Goal: Task Accomplishment & Management: Use online tool/utility

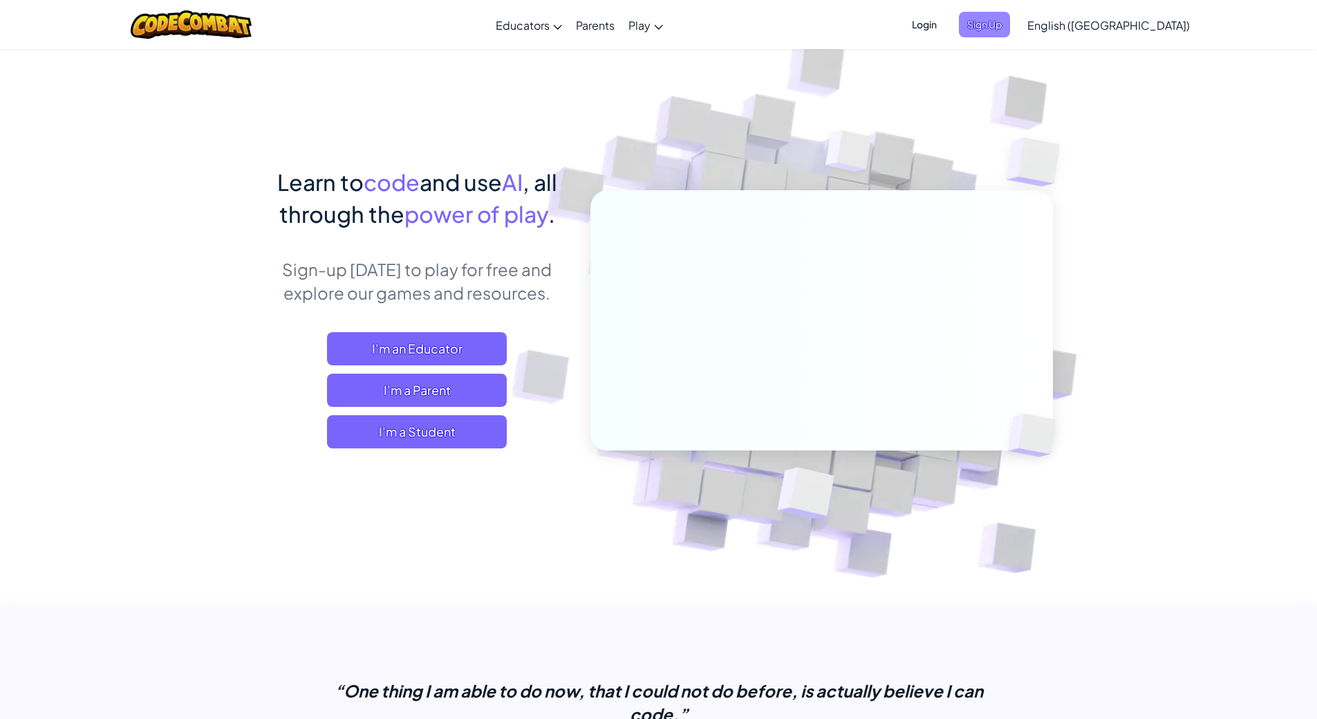
click at [1010, 28] on span "Sign Up" at bounding box center [984, 25] width 51 height 26
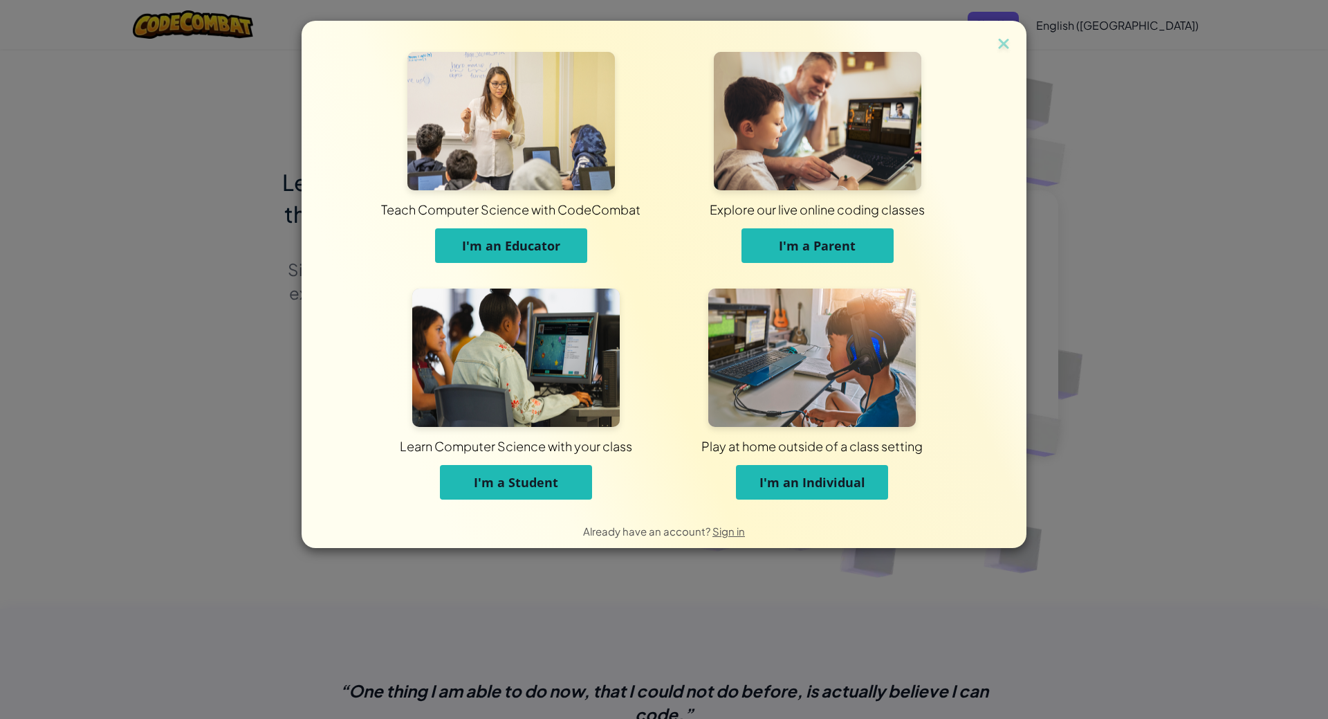
click at [786, 473] on button "I'm an Individual" at bounding box center [812, 482] width 152 height 35
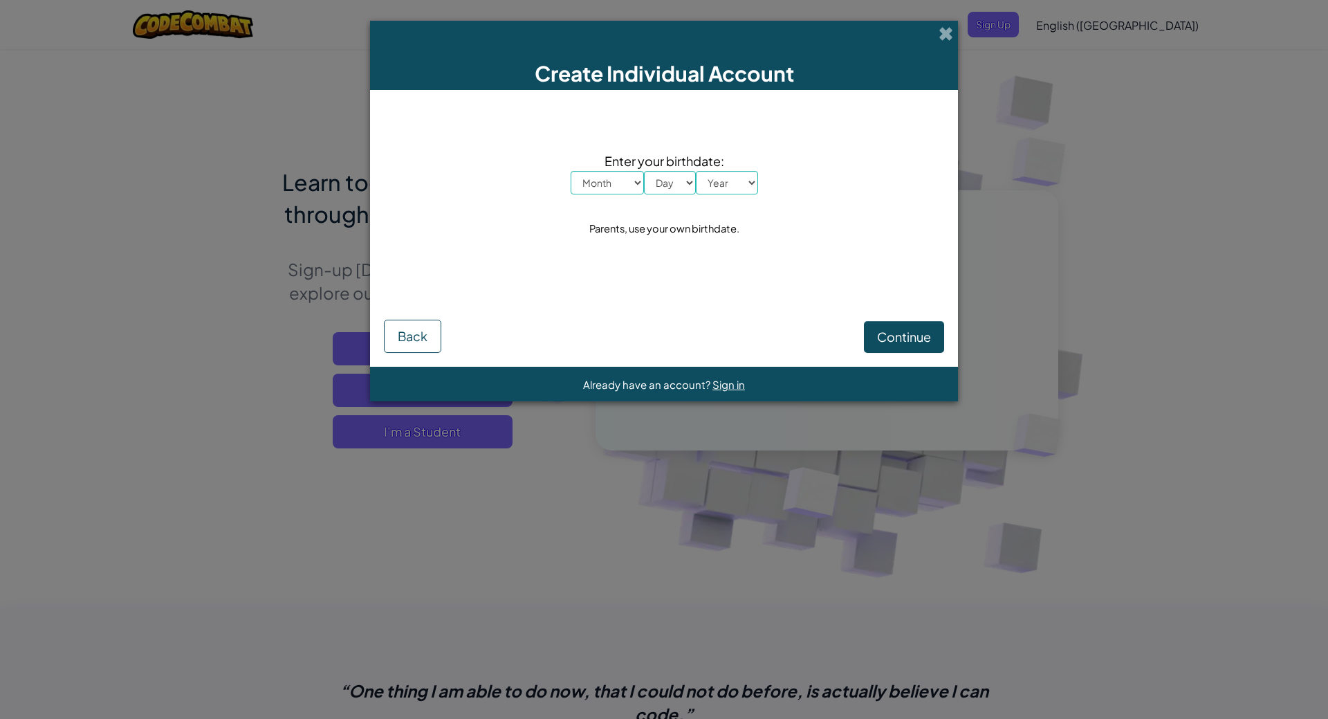
click at [633, 172] on select "Month January February March April May June July August September October Novem…" at bounding box center [607, 183] width 73 height 24
select select "4"
click at [571, 171] on select "Month January February March April May June July August September October Novem…" at bounding box center [607, 183] width 73 height 24
click at [674, 178] on select "Day 1 2 3 4 5 6 7 8 9 10 11 12 13 14 15 16 17 18 19 20 21 22 23 24 25 26 27 28 …" at bounding box center [670, 183] width 52 height 24
select select "11"
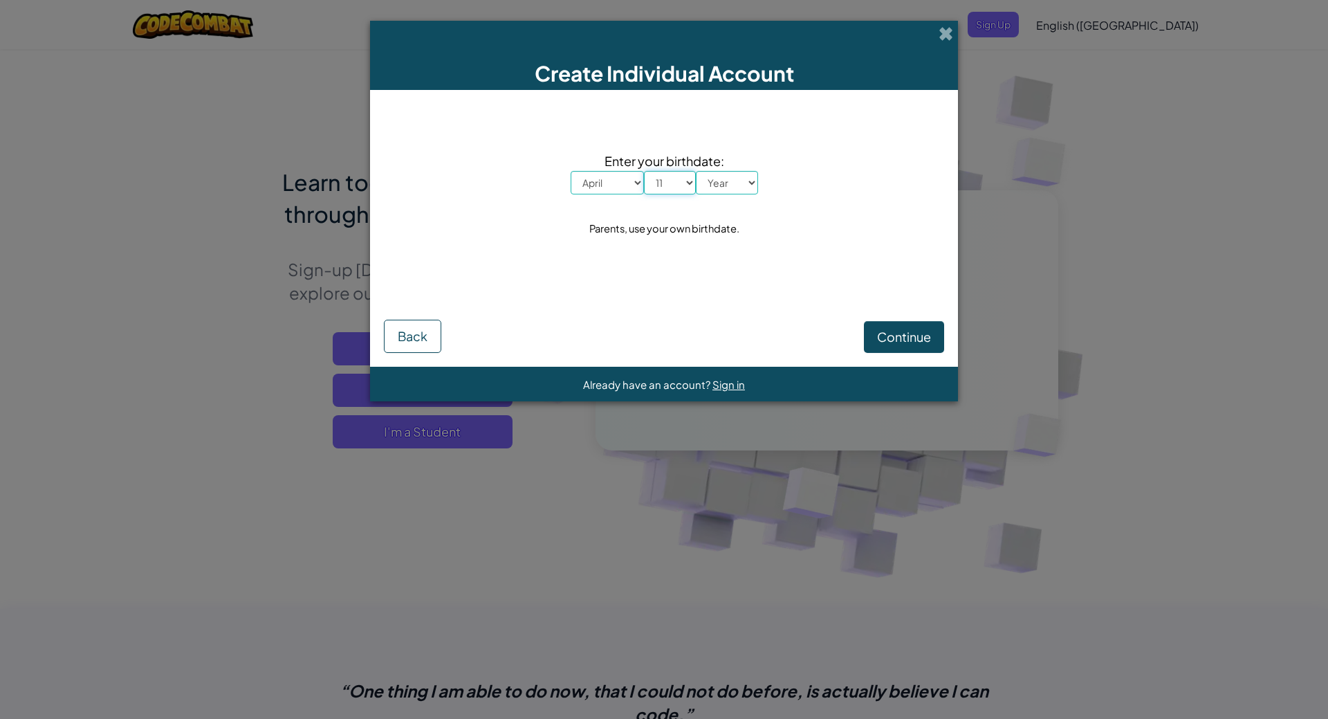
click at [644, 171] on select "Day 1 2 3 4 5 6 7 8 9 10 11 12 13 14 15 16 17 18 19 20 21 22 23 24 25 26 27 28 …" at bounding box center [670, 183] width 52 height 24
click at [720, 180] on select "Year [DATE] 2024 2023 2022 2021 2020 2019 2018 2017 2016 2015 2014 2013 2012 20…" at bounding box center [727, 183] width 62 height 24
select select "1993"
click at [696, 171] on select "Year [DATE] 2024 2023 2022 2021 2020 2019 2018 2017 2016 2015 2014 2013 2012 20…" at bounding box center [727, 183] width 62 height 24
click at [932, 341] on button "Continue" at bounding box center [904, 337] width 80 height 32
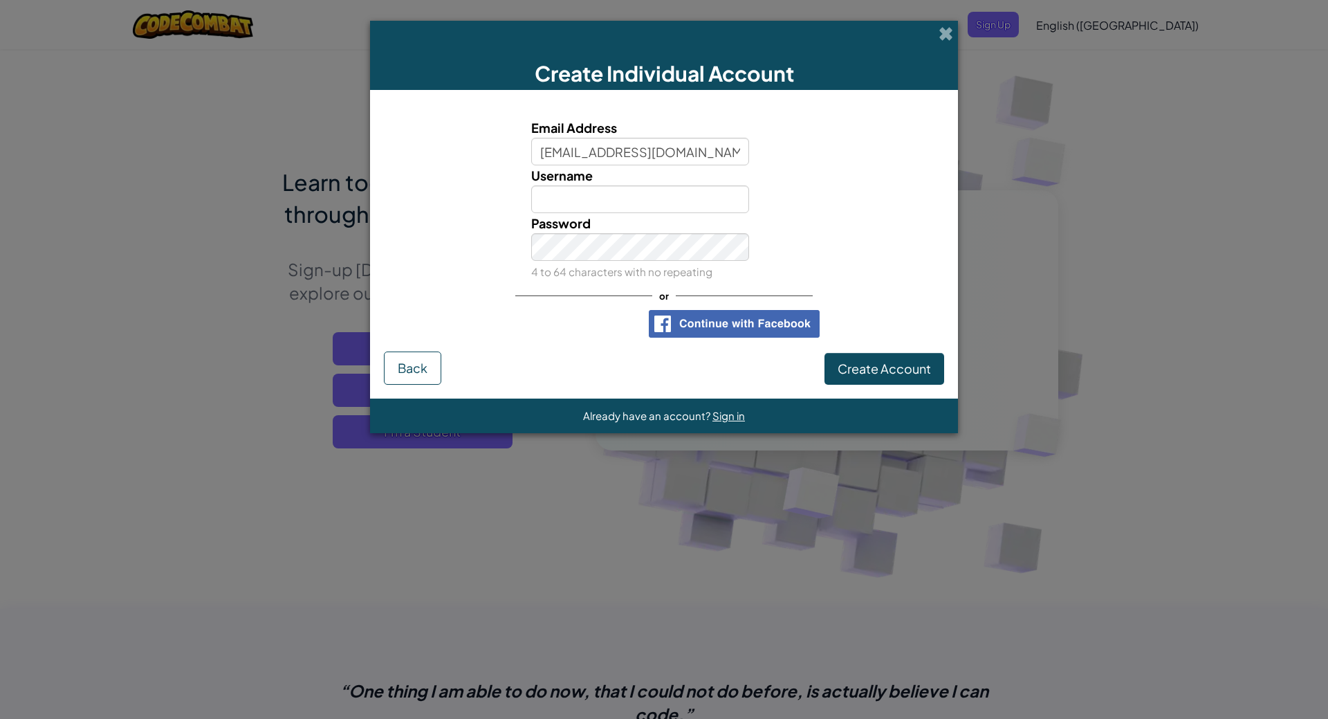
type input "[EMAIL_ADDRESS][DOMAIN_NAME]"
type input "Dunkiemcbuckets"
click at [824, 353] on button "Create Account" at bounding box center [884, 369] width 120 height 32
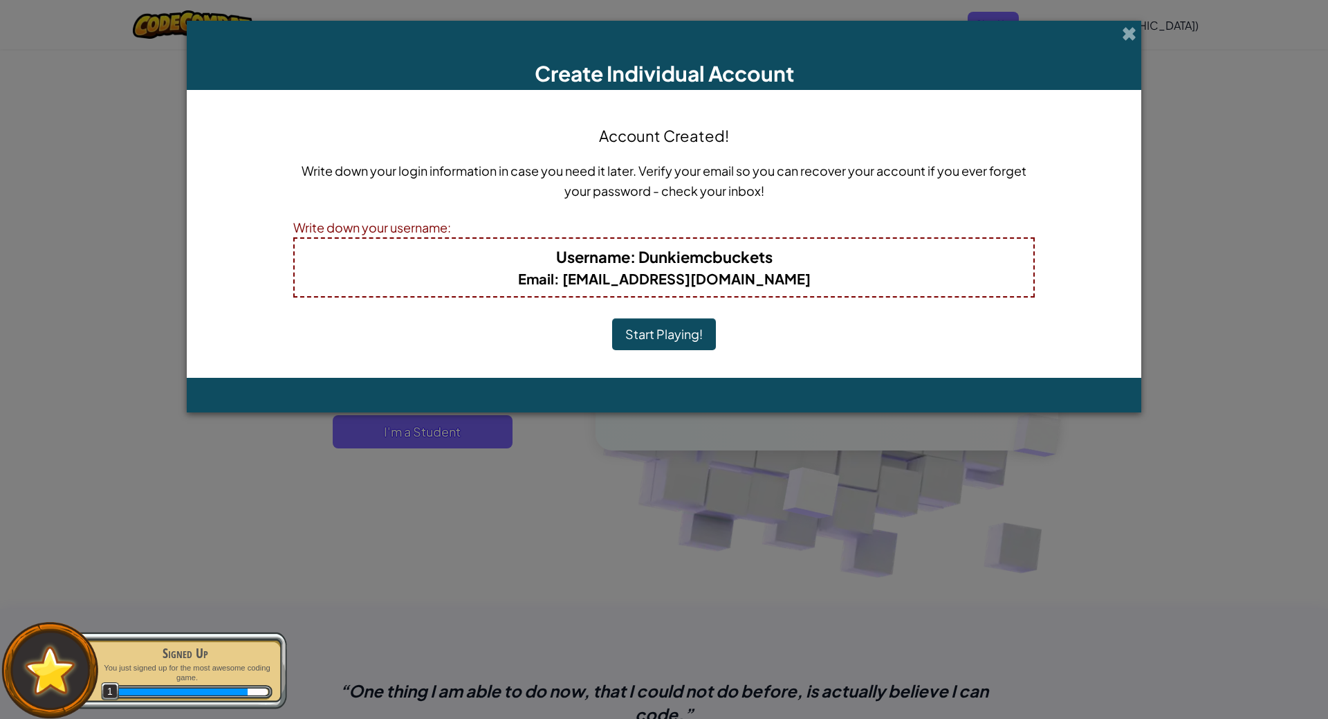
click at [685, 308] on div "Account Created! Write down your login information in case you need it later. V…" at bounding box center [663, 234] width 741 height 260
click at [684, 337] on button "Start Playing!" at bounding box center [664, 334] width 104 height 32
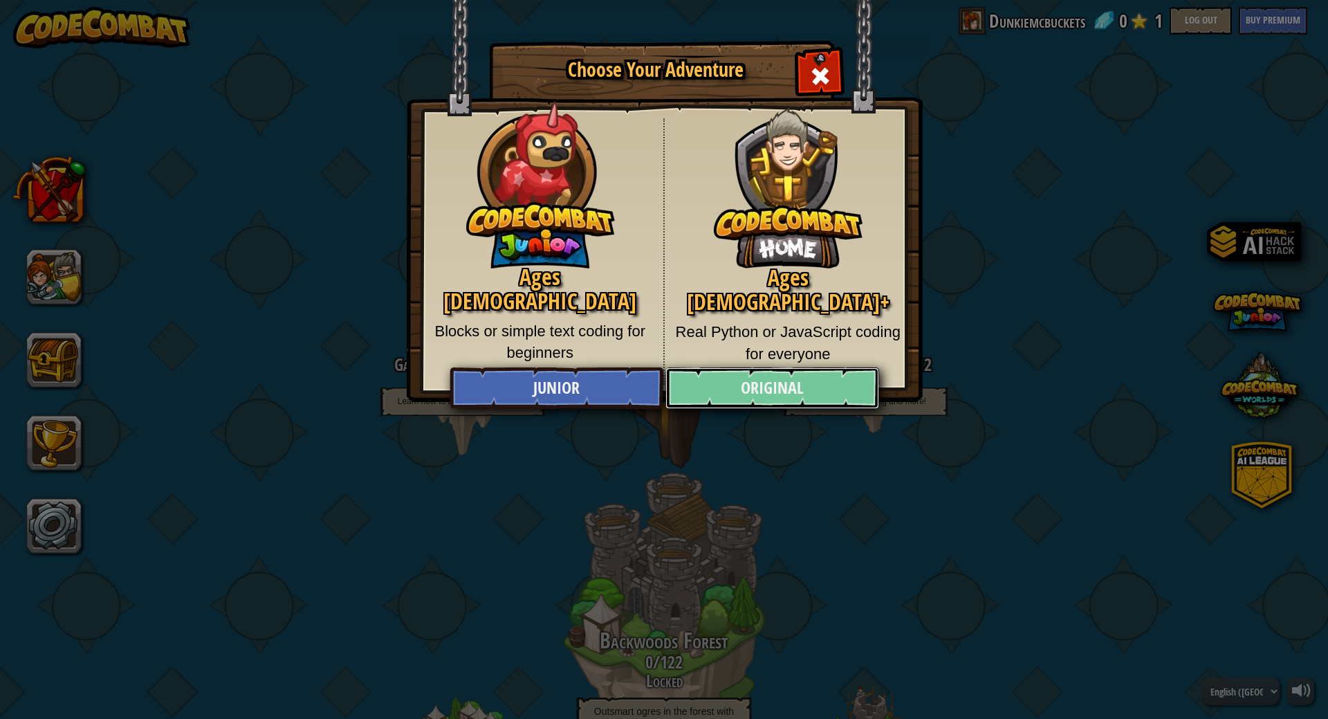
click at [789, 401] on link "Original" at bounding box center [771, 387] width 213 height 41
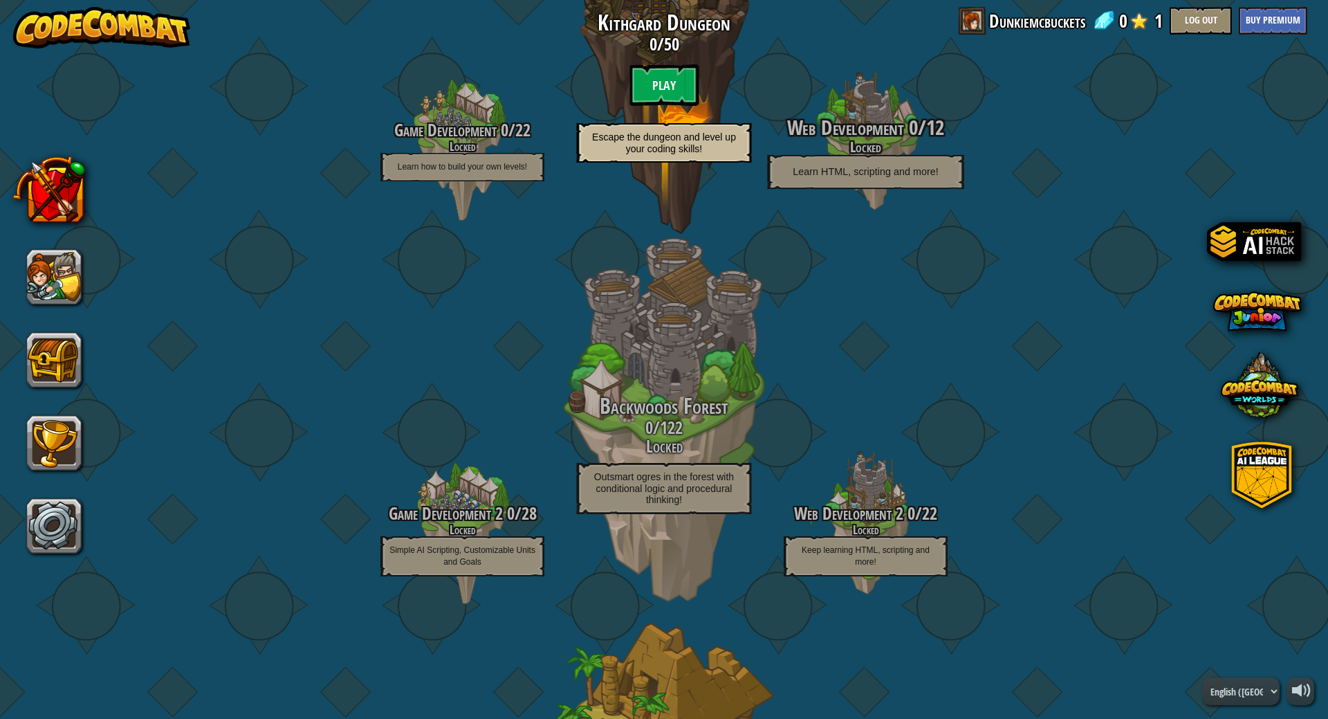
scroll to position [207, 0]
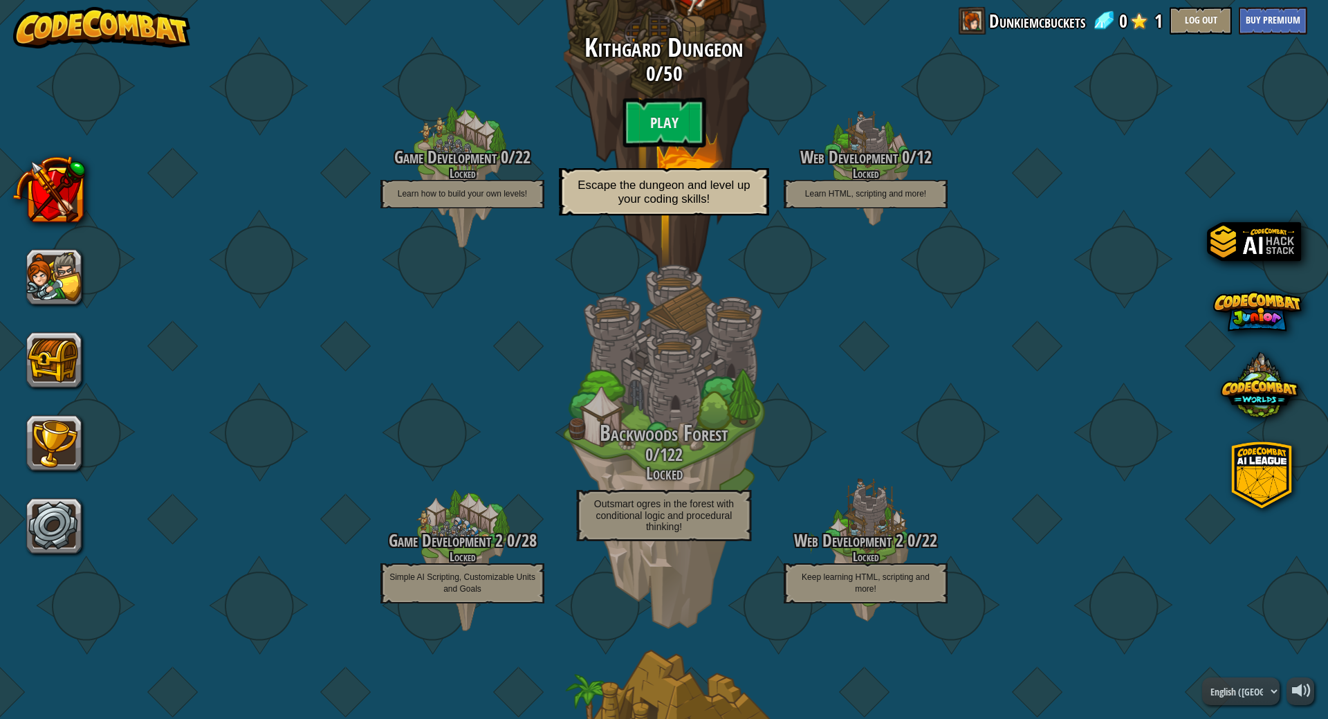
click at [658, 147] on div "Kithgard Dungeon 0 / 50 Play Escape the dungeon and level up your coding skills!" at bounding box center [663, 129] width 263 height 190
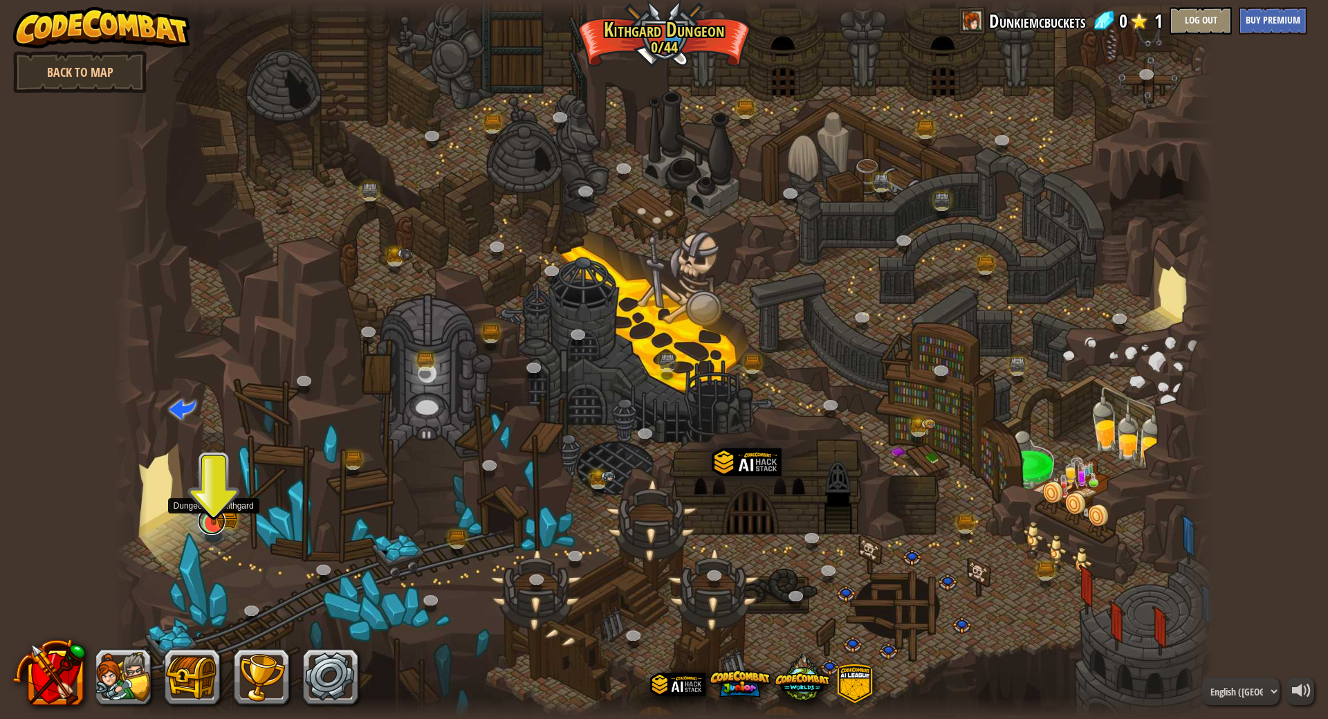
click at [216, 529] on link at bounding box center [212, 521] width 28 height 28
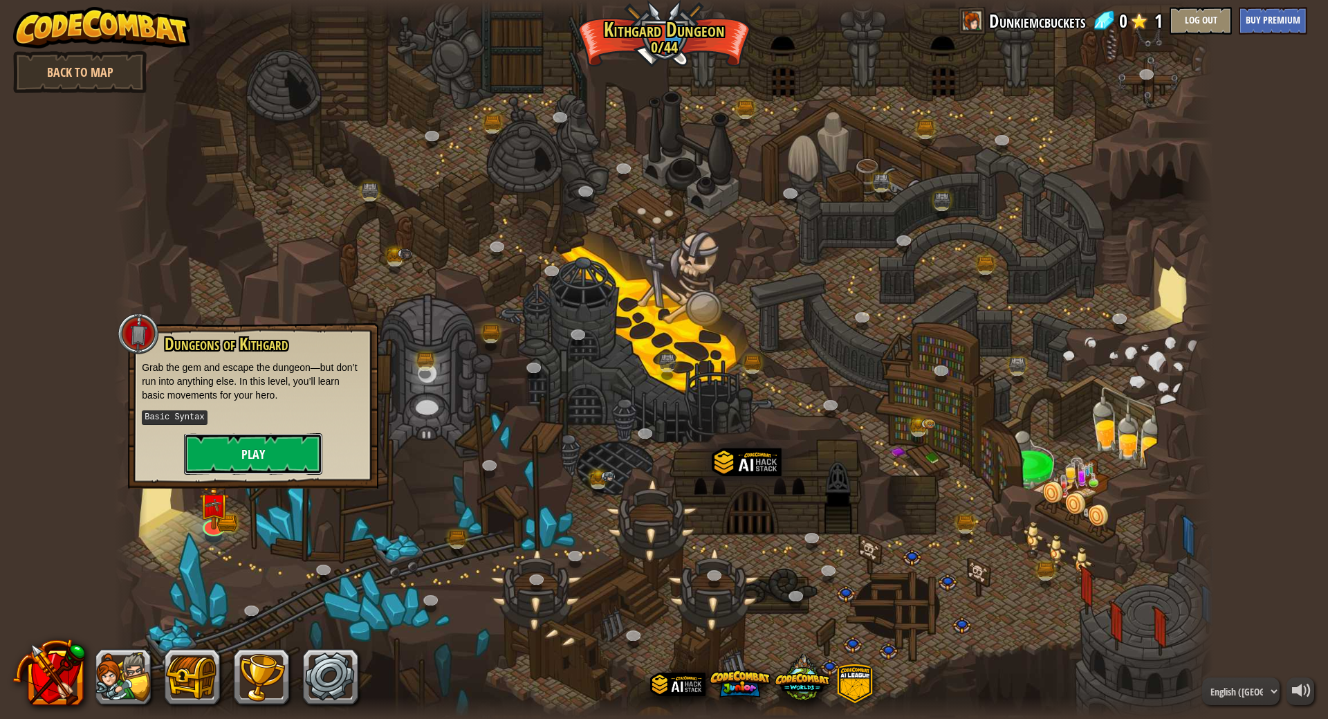
click at [221, 463] on button "Play" at bounding box center [253, 453] width 138 height 41
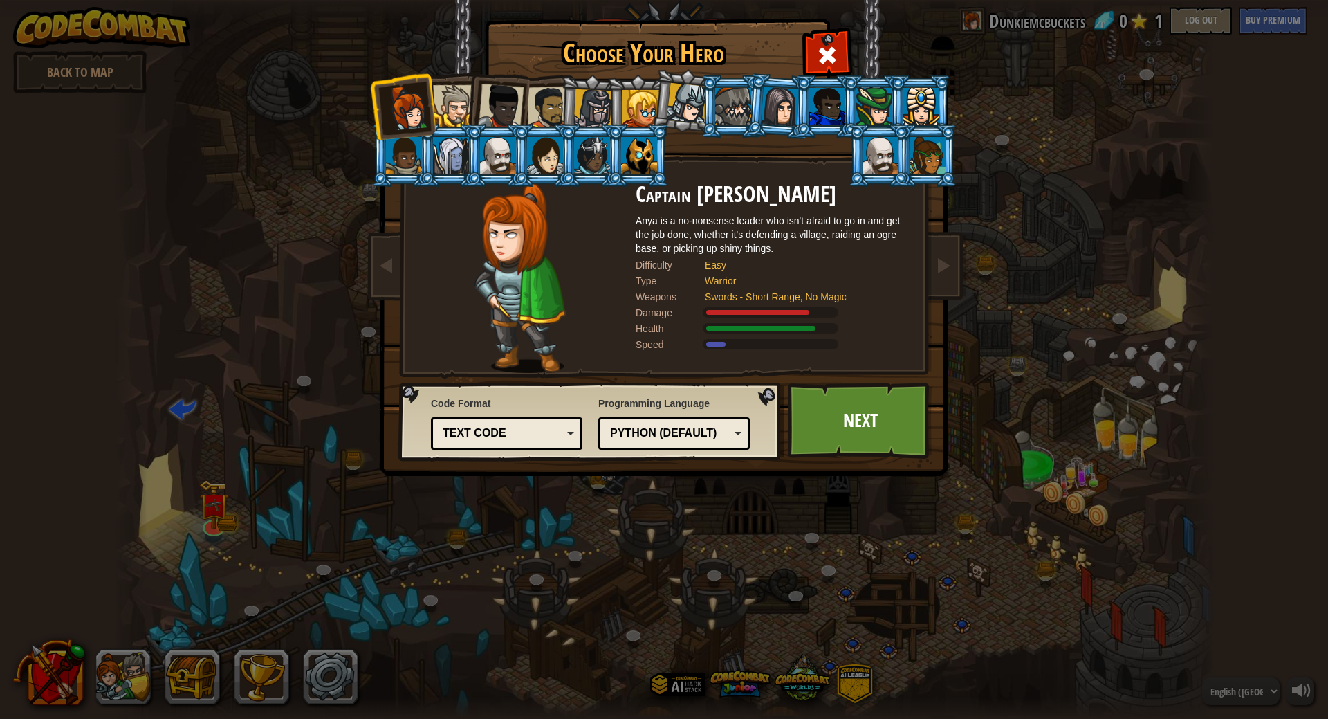
click at [624, 159] on div at bounding box center [639, 155] width 36 height 37
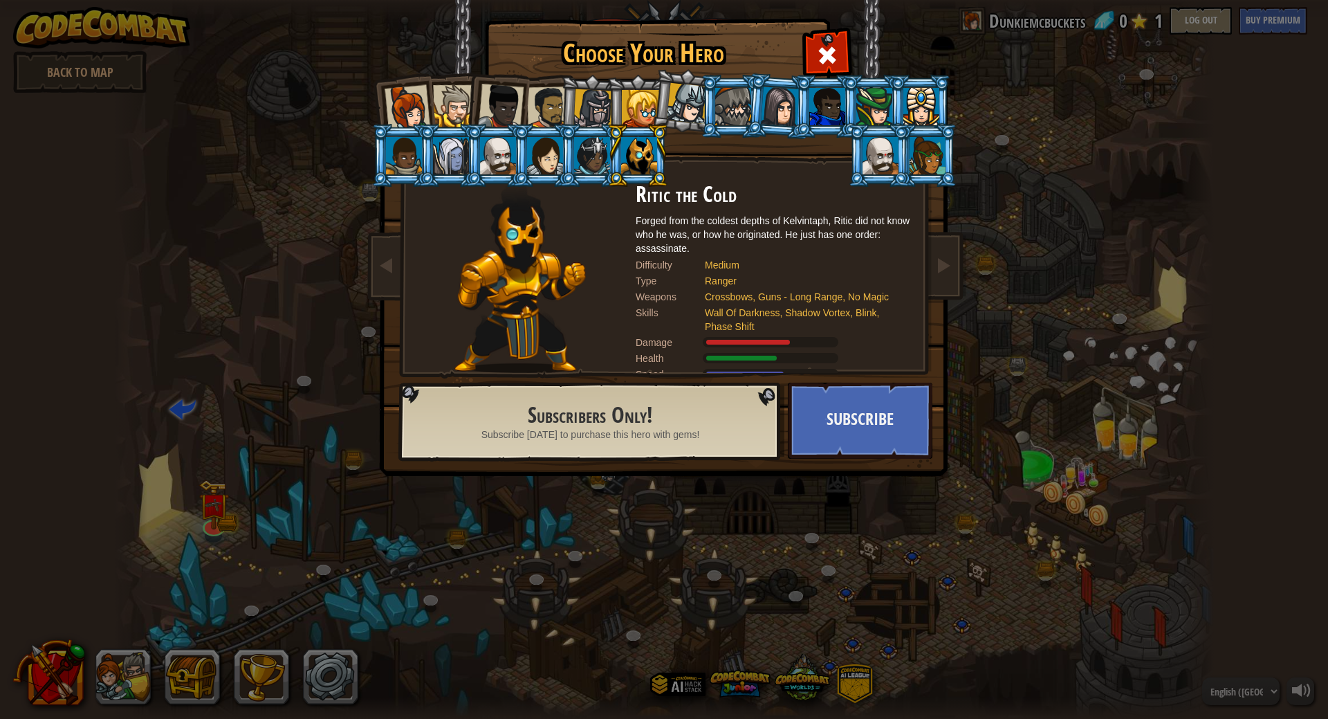
click at [632, 103] on div at bounding box center [640, 108] width 37 height 37
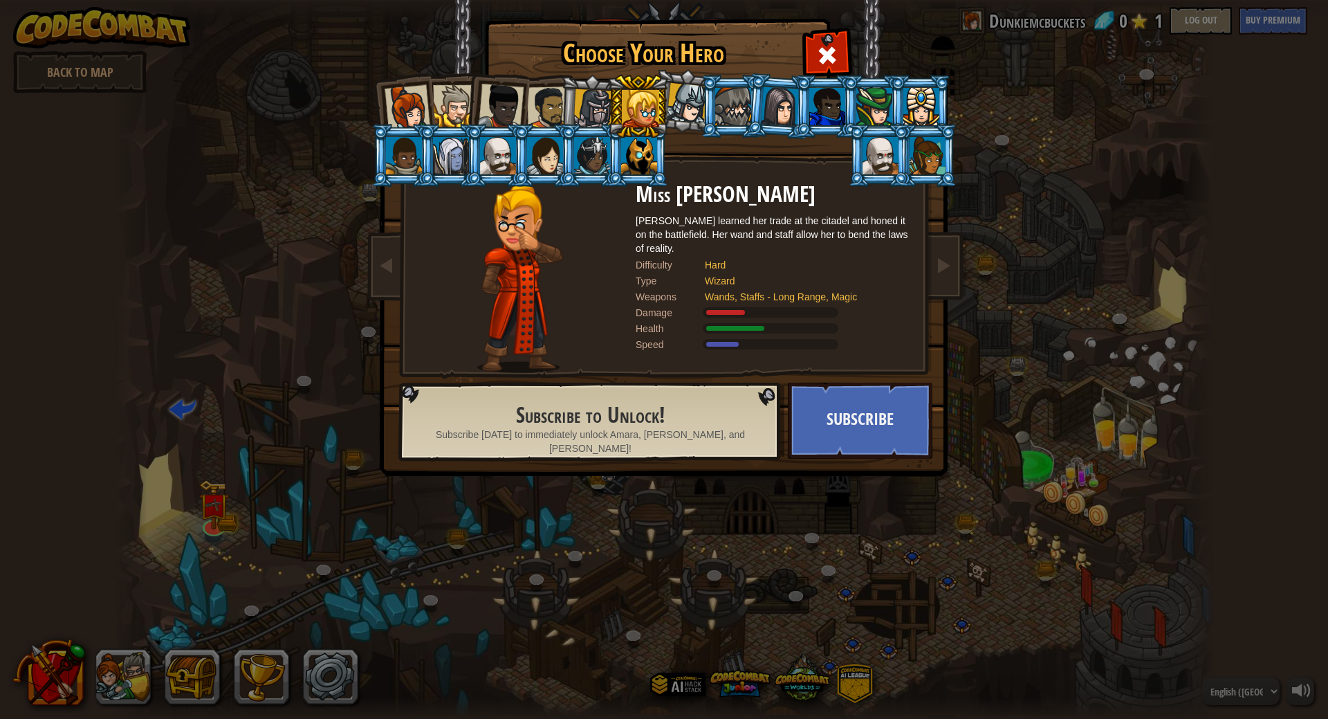
click at [414, 113] on div at bounding box center [407, 108] width 46 height 46
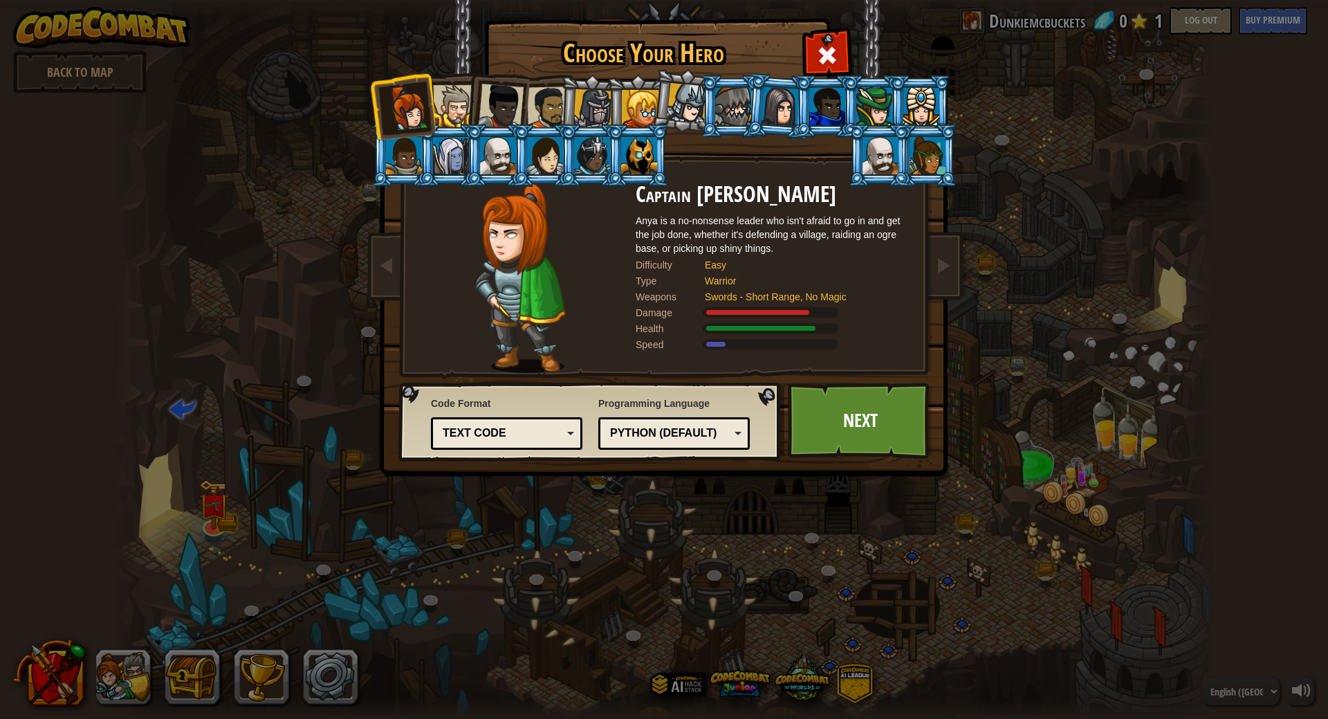
click at [730, 436] on div "Python (Default)" at bounding box center [673, 433] width 133 height 21
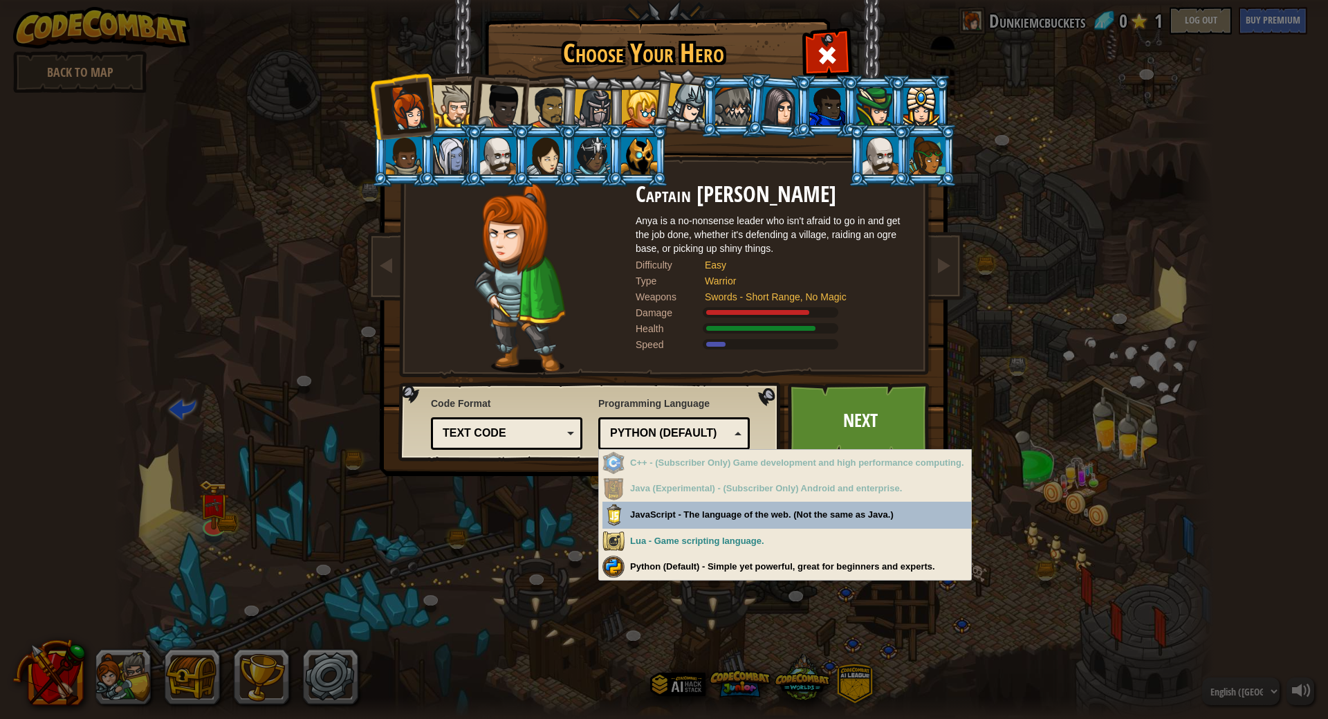
click at [732, 433] on div "Python (Default)" at bounding box center [673, 433] width 133 height 21
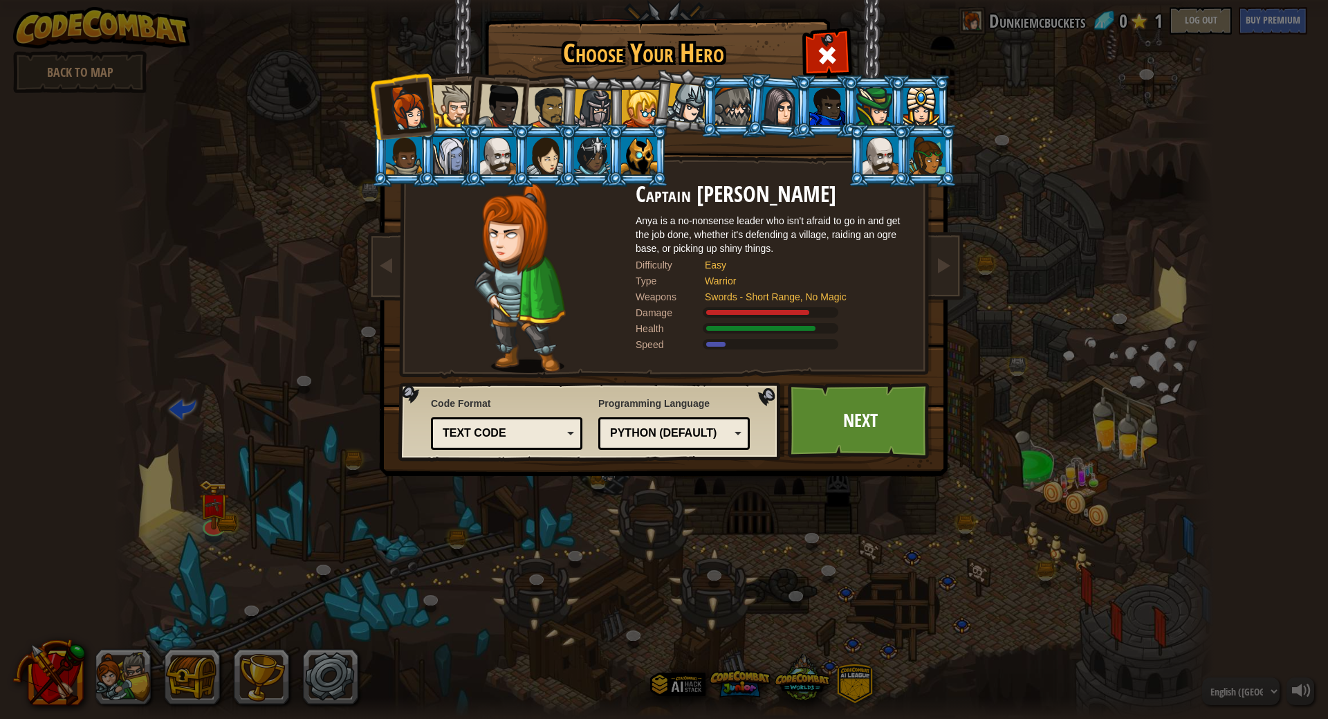
click at [555, 428] on div "Text code" at bounding box center [503, 433] width 120 height 16
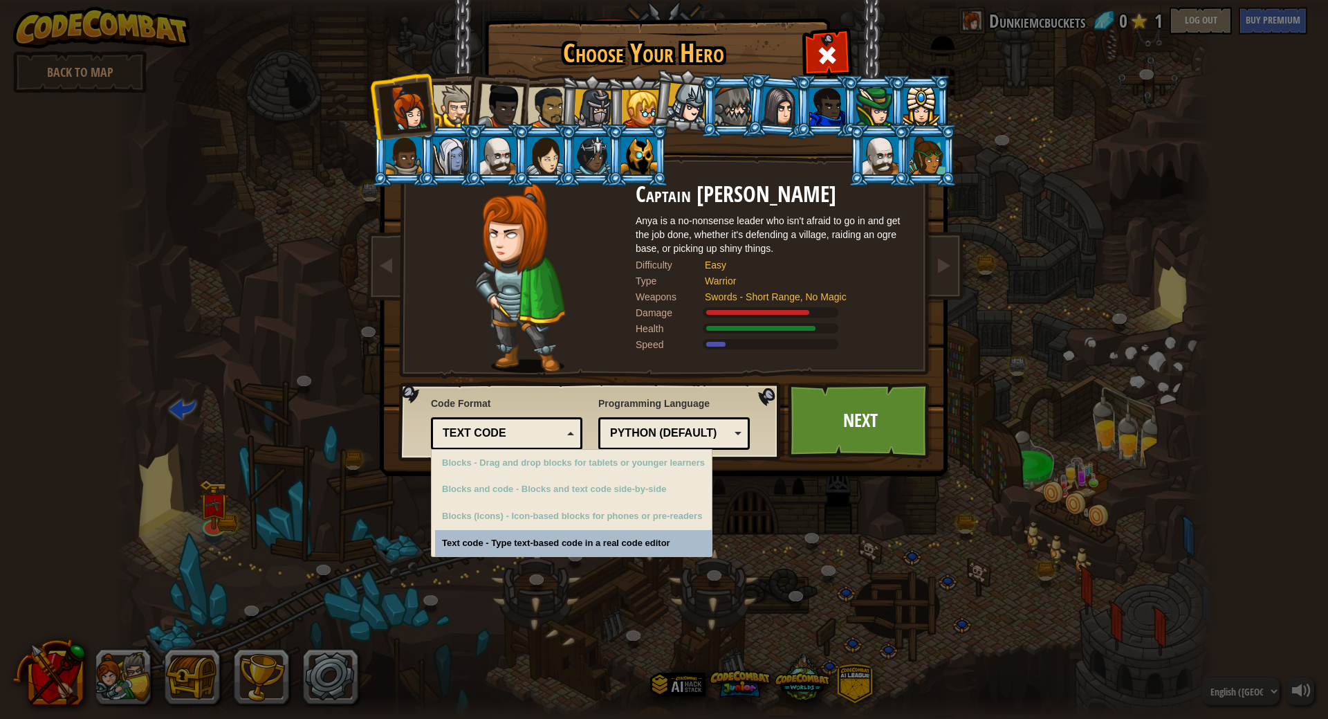
click at [555, 428] on div "Text code" at bounding box center [503, 433] width 120 height 16
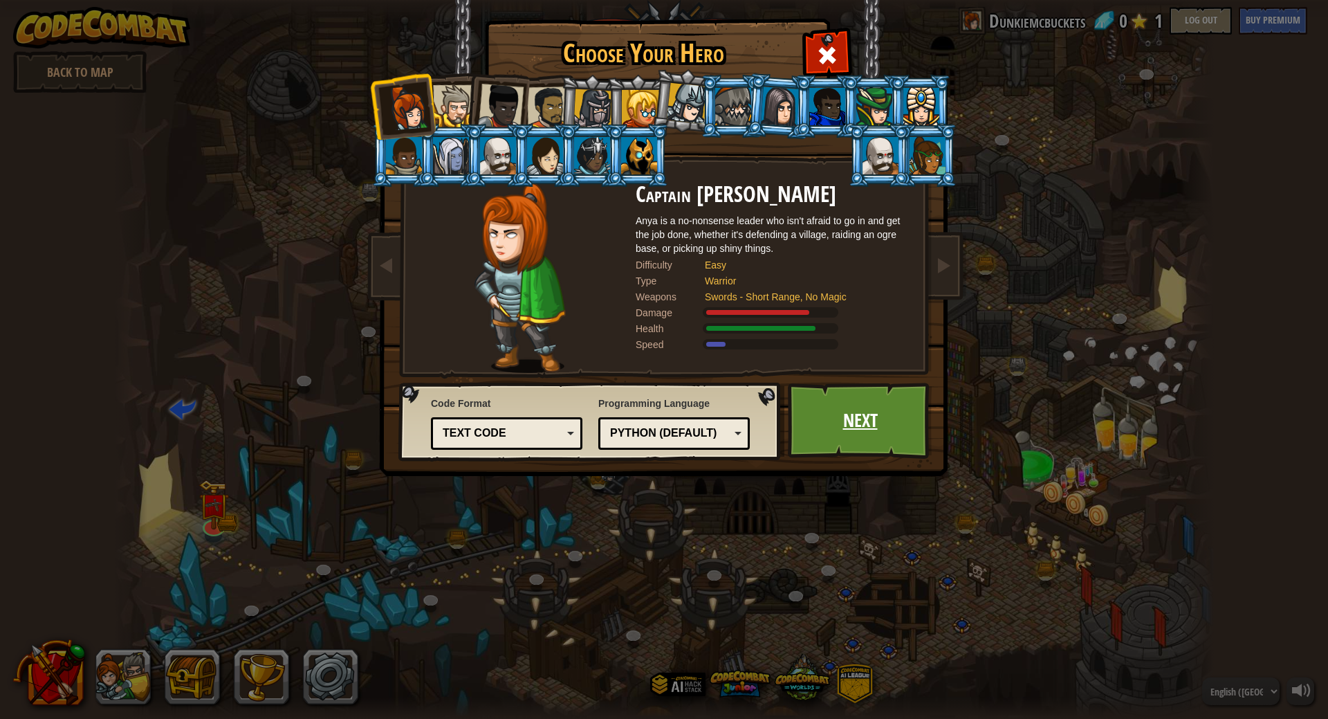
click at [846, 414] on link "Next" at bounding box center [860, 420] width 145 height 76
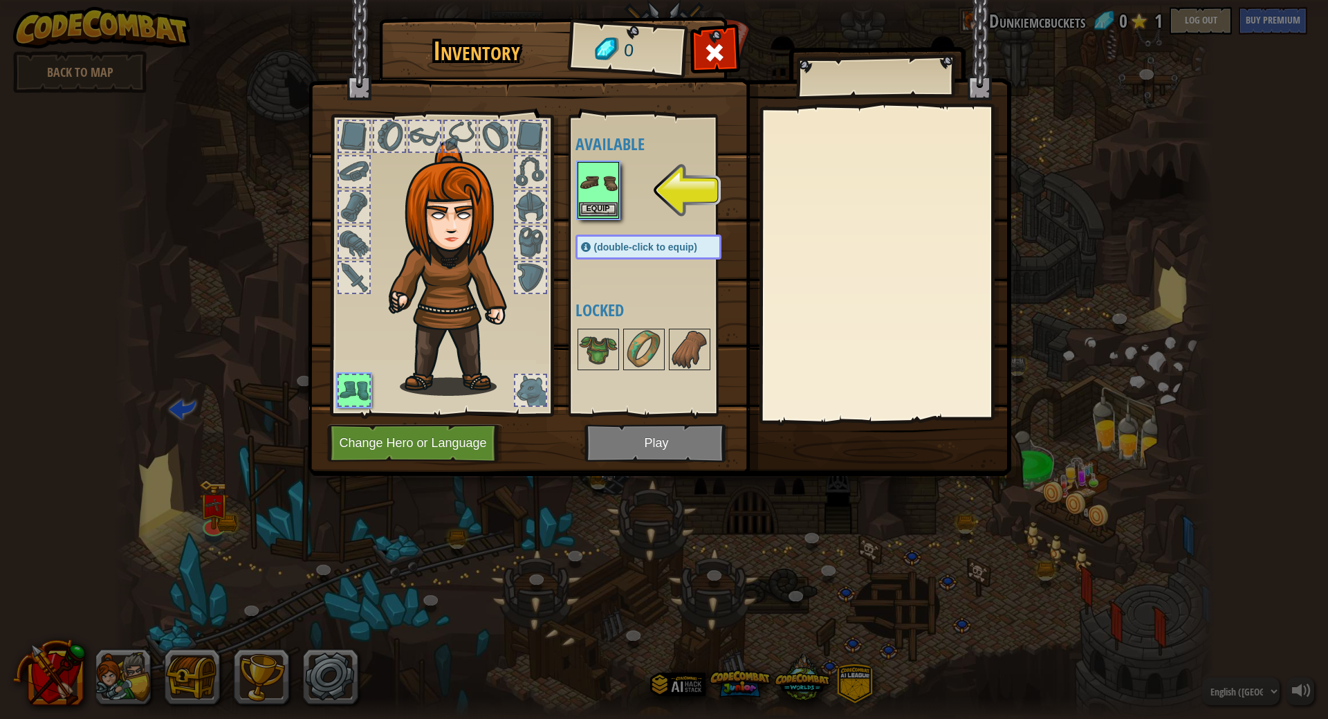
click at [609, 187] on img at bounding box center [598, 182] width 39 height 39
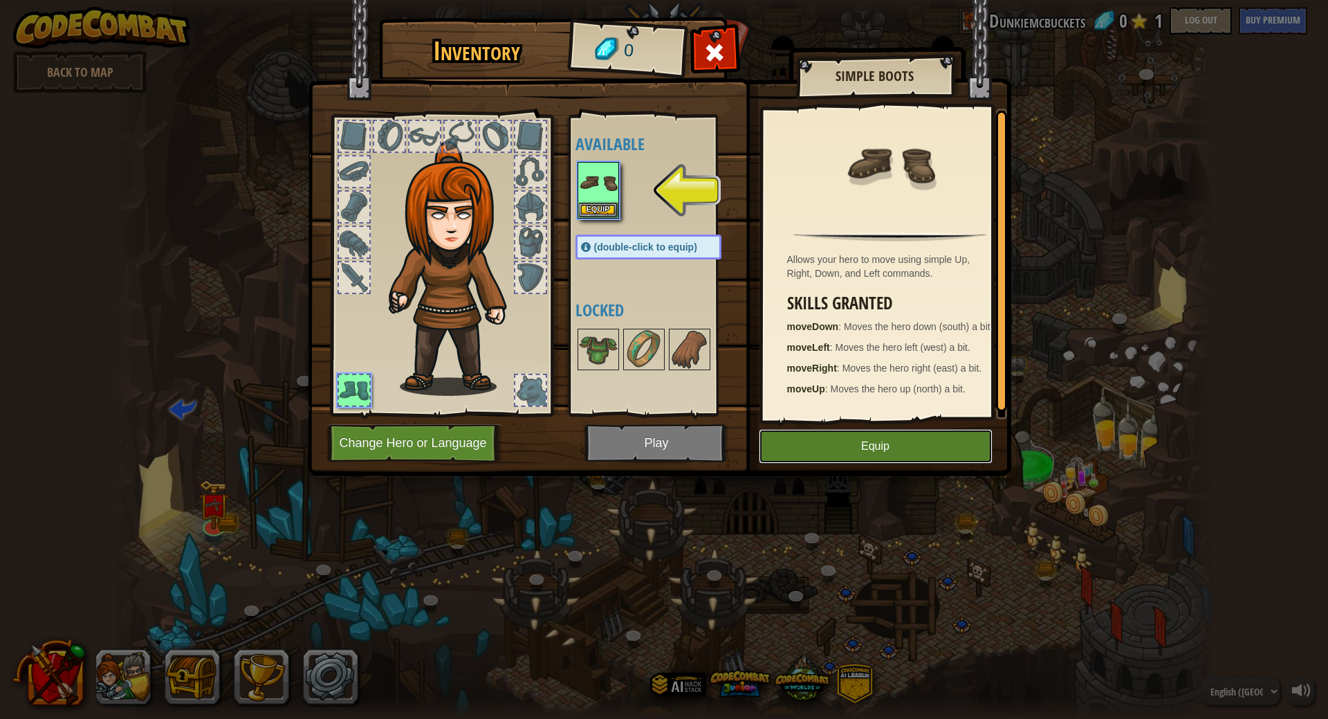
click at [896, 456] on button "Equip" at bounding box center [876, 446] width 234 height 35
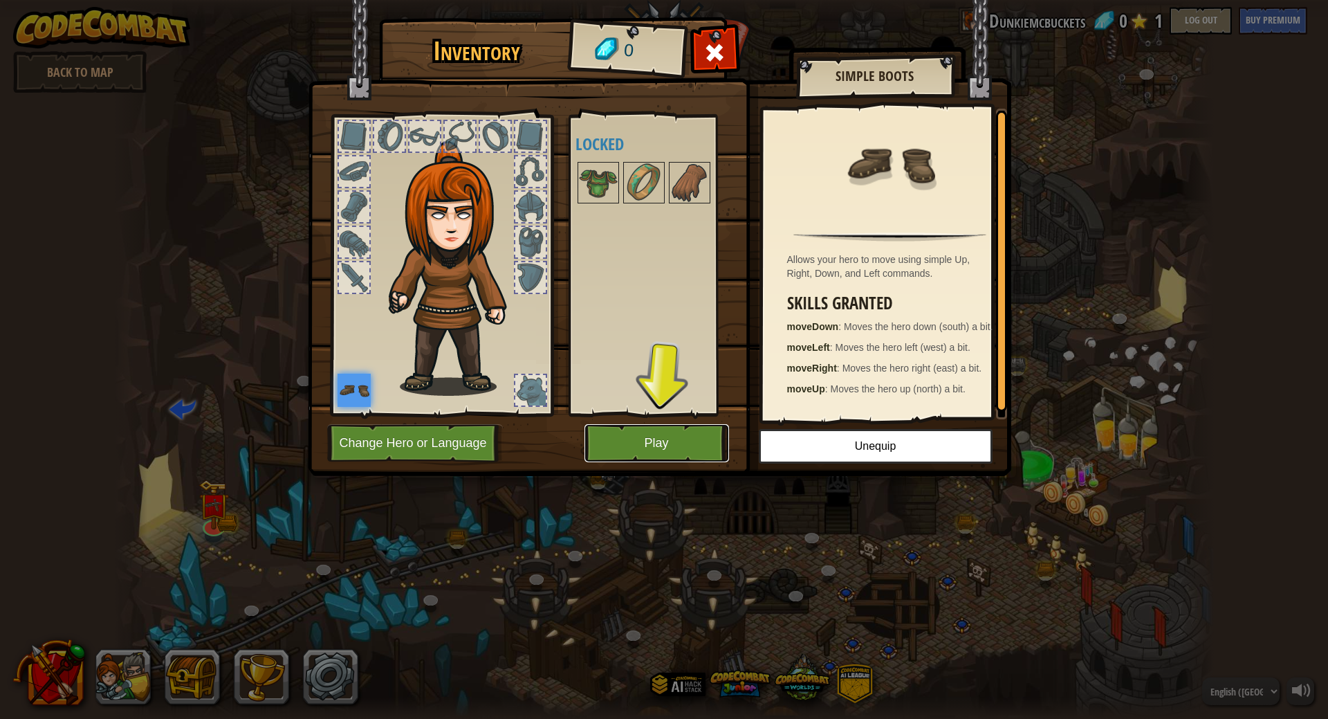
click at [660, 446] on button "Play" at bounding box center [656, 443] width 145 height 38
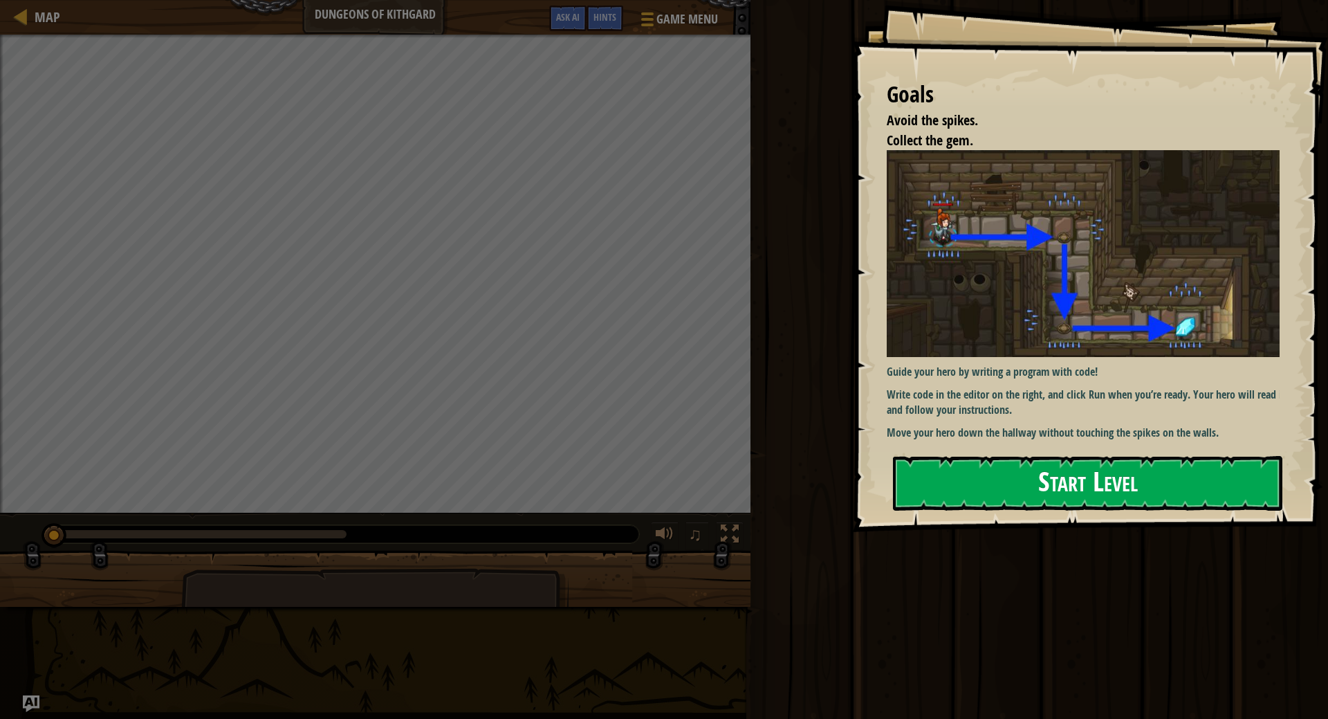
click at [1070, 479] on button "Start Level" at bounding box center [1087, 483] width 389 height 55
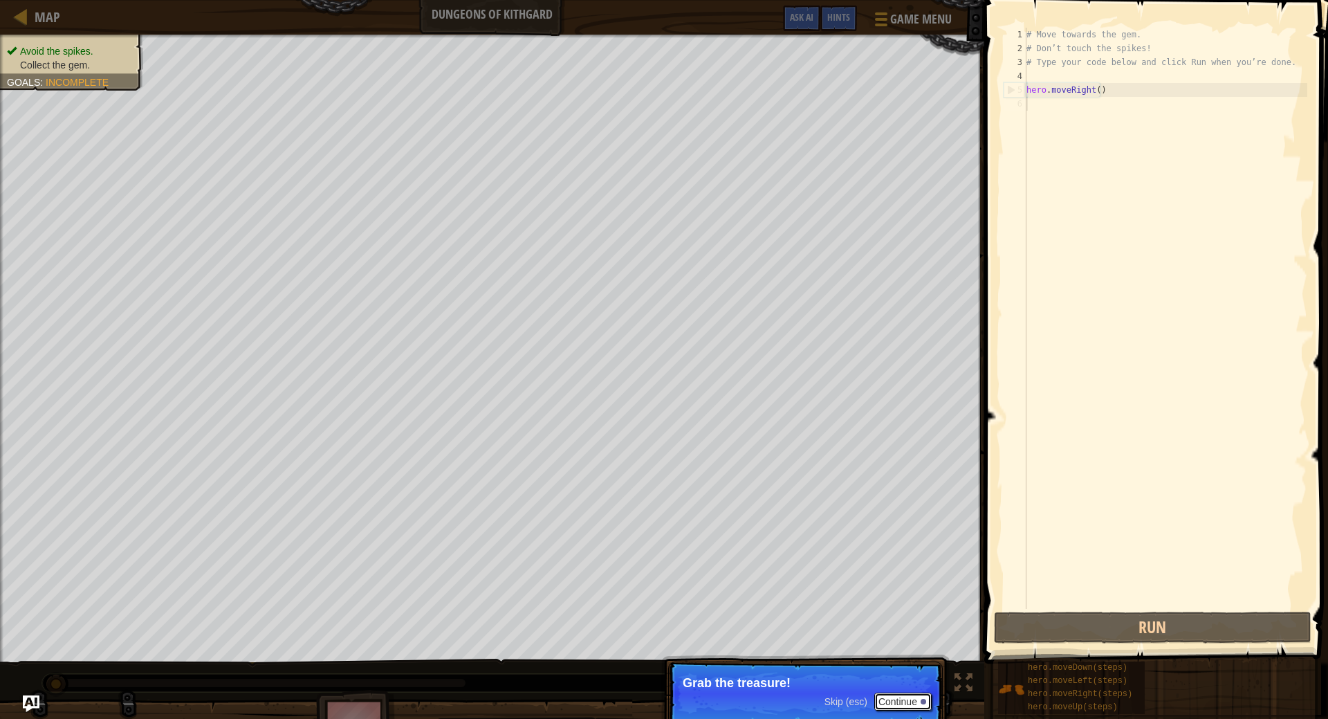
click at [923, 701] on div at bounding box center [923, 701] width 6 height 6
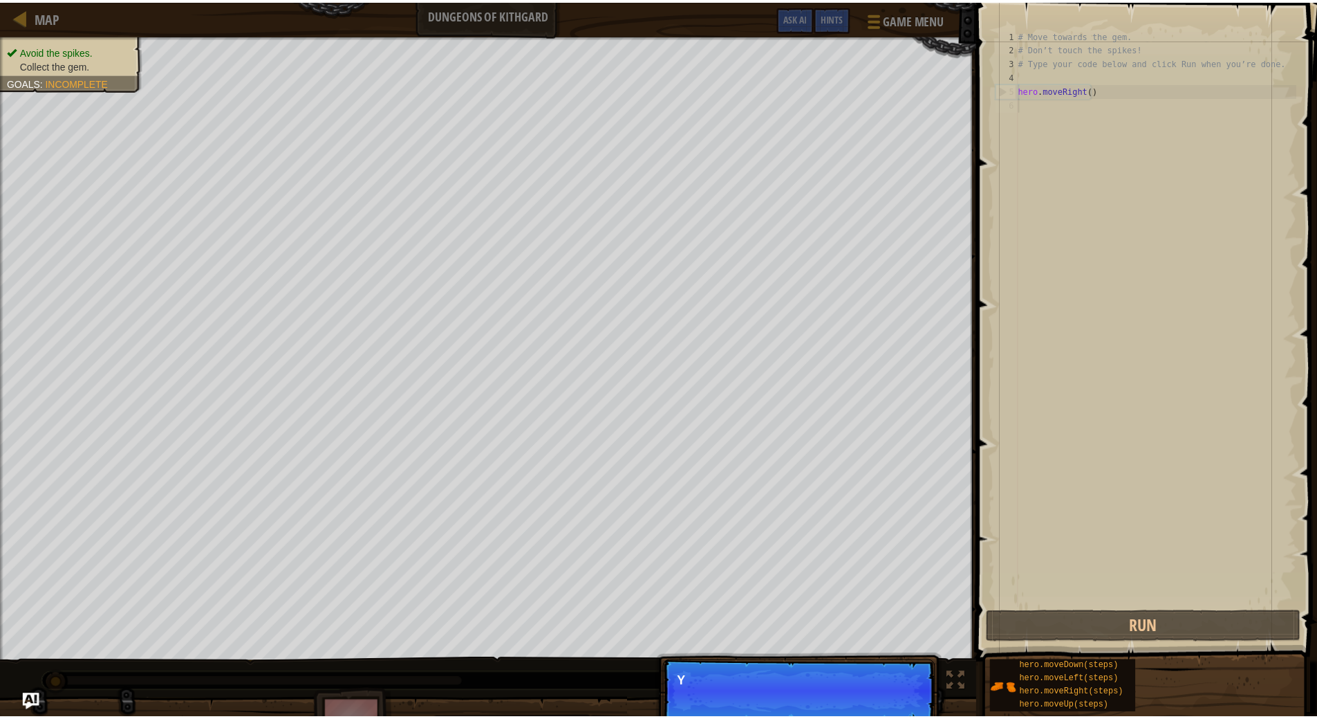
scroll to position [6, 0]
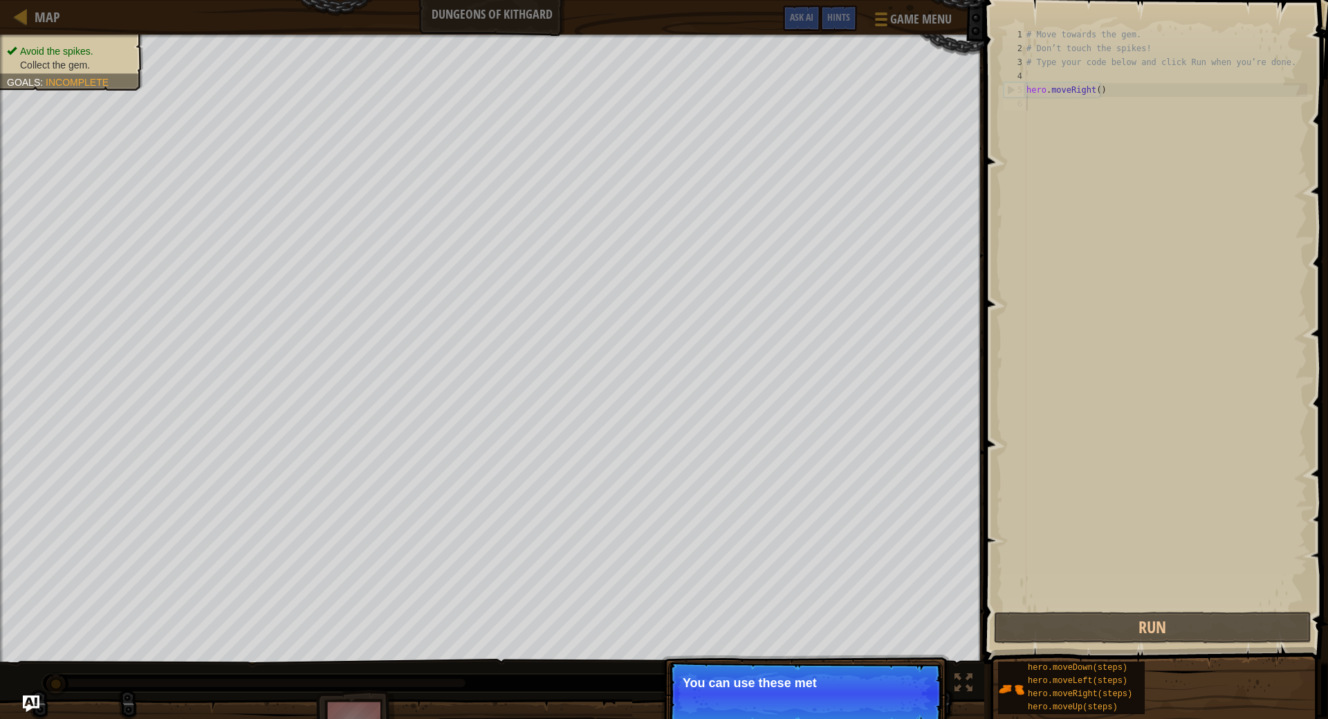
click at [903, 698] on p "Skip (esc) Continue You can use these met" at bounding box center [805, 693] width 275 height 64
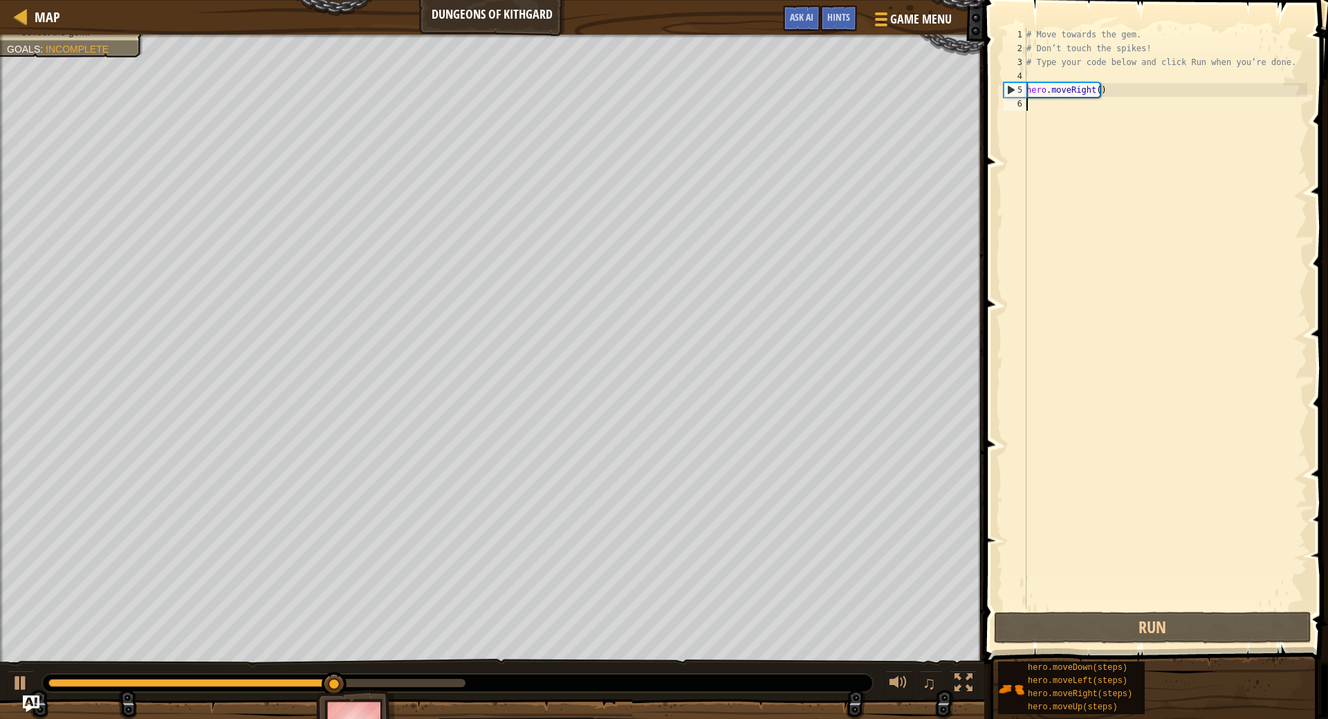
click at [1060, 119] on div "# Move towards the gem. # Don’t touch the spikes! # Type your code below and cl…" at bounding box center [1165, 332] width 284 height 609
click at [1055, 104] on div "# Move towards the gem. # Don’t touch the spikes! # Type your code below and cl…" at bounding box center [1165, 332] width 284 height 609
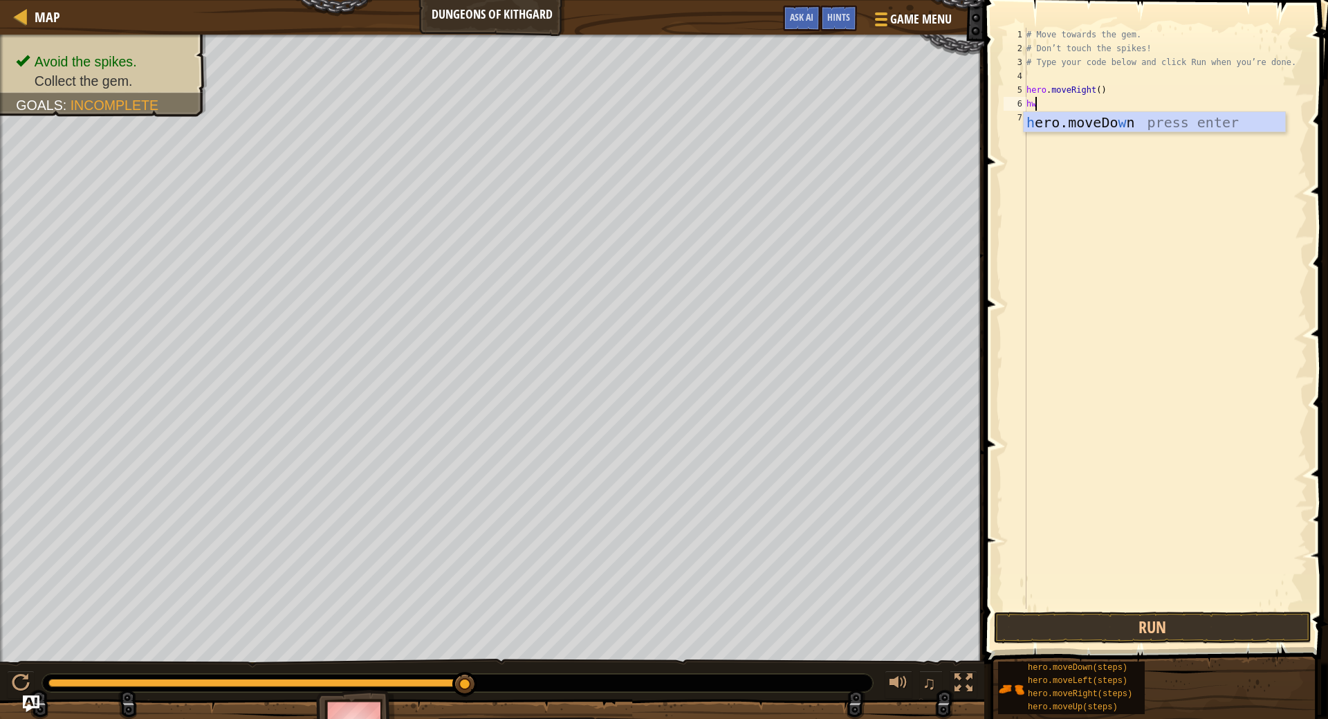
type textarea "h"
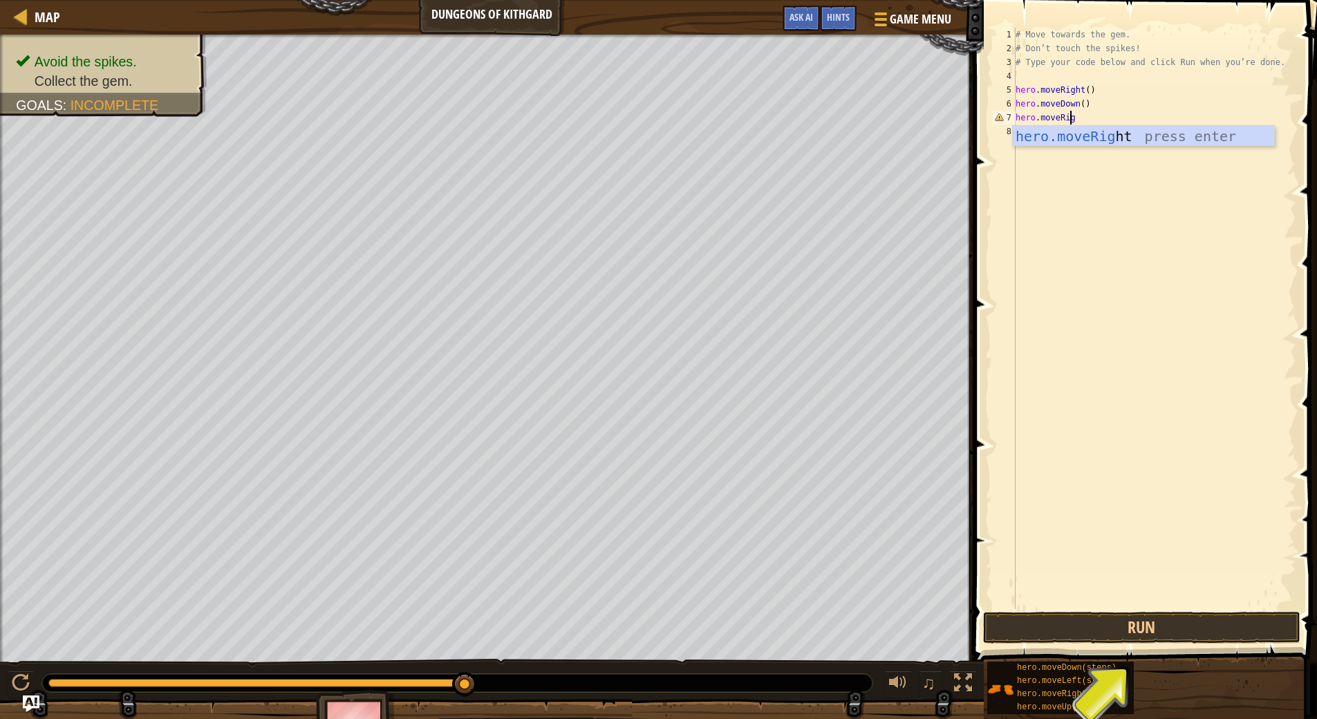
scroll to position [6, 4]
type textarea "hero.moveRight"
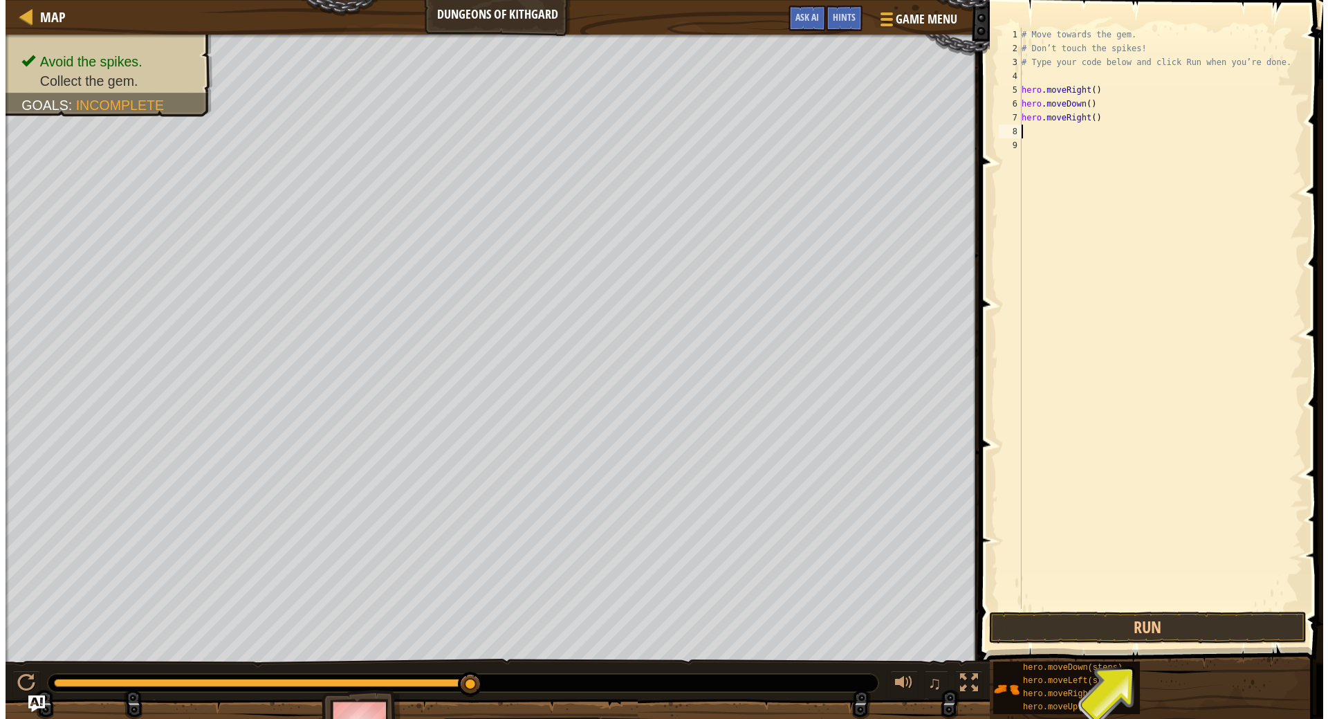
scroll to position [6, 0]
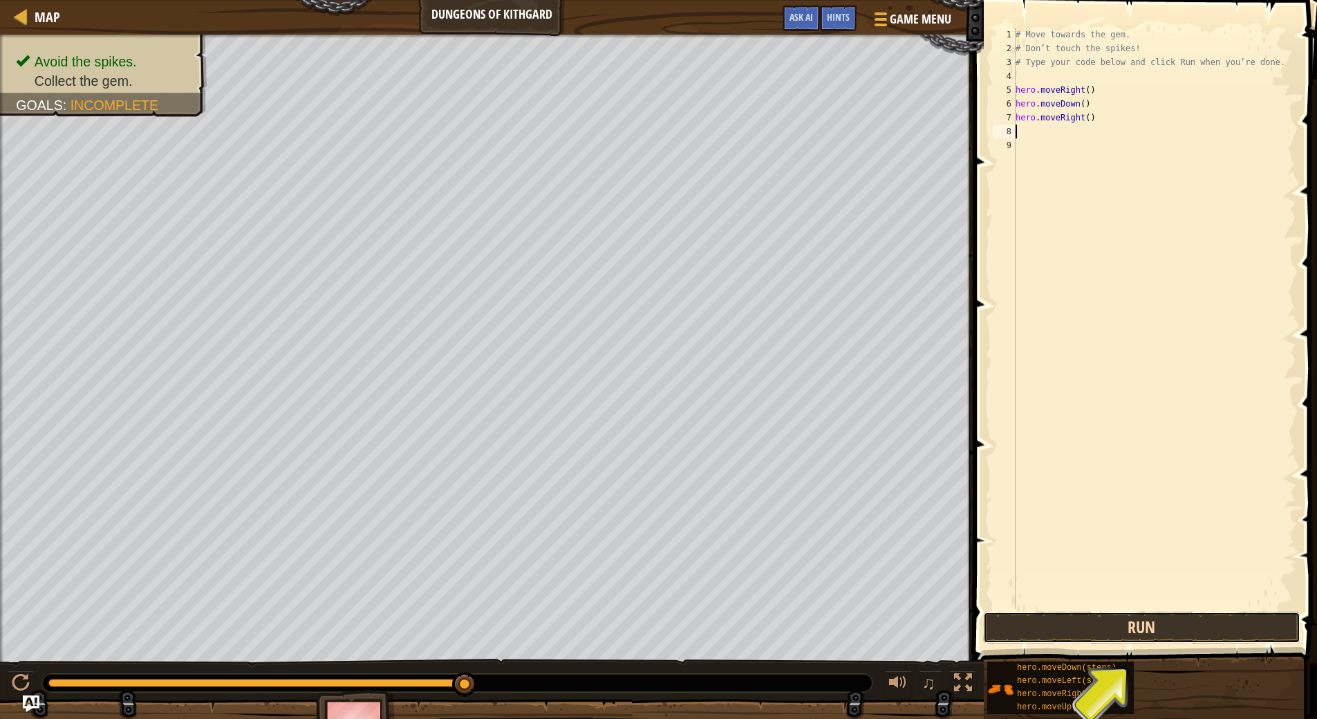
click at [1145, 629] on button "Run" at bounding box center [1141, 627] width 317 height 32
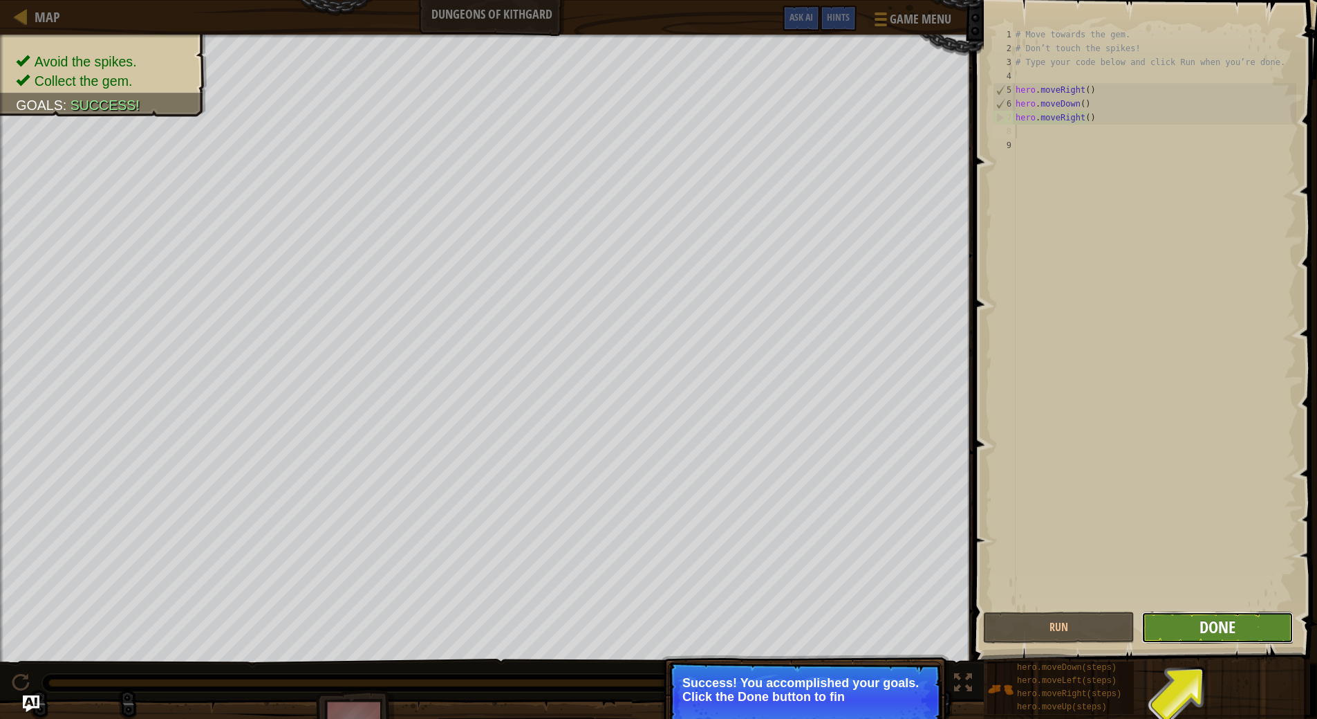
click at [1223, 629] on span "Done" at bounding box center [1218, 626] width 36 height 22
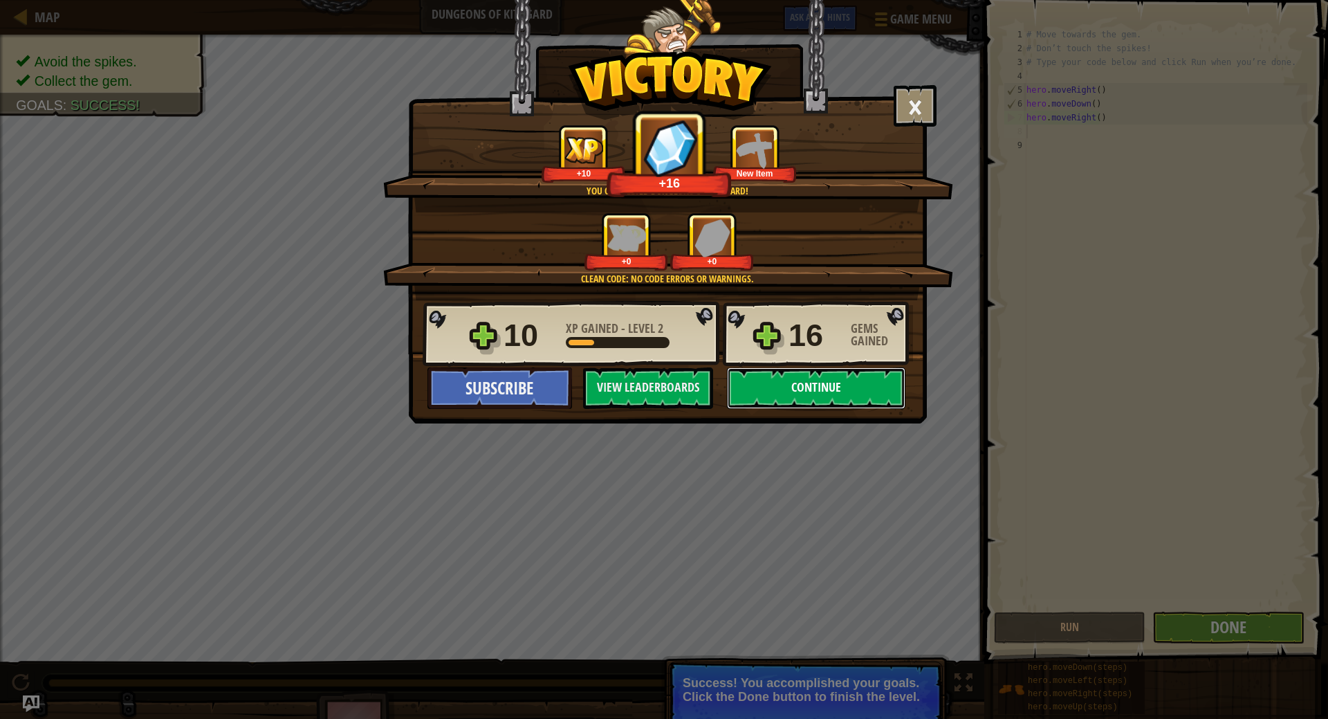
click at [820, 390] on button "Continue" at bounding box center [816, 387] width 178 height 41
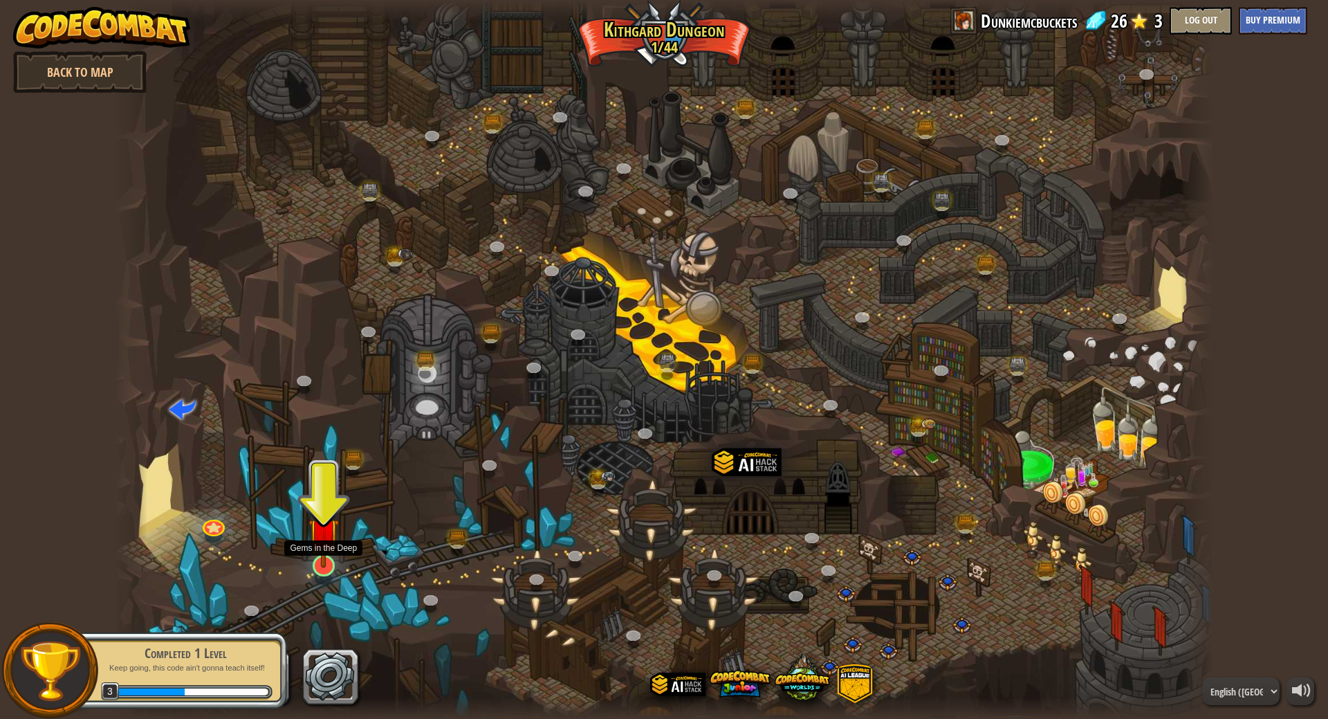
click at [324, 563] on img at bounding box center [323, 533] width 30 height 70
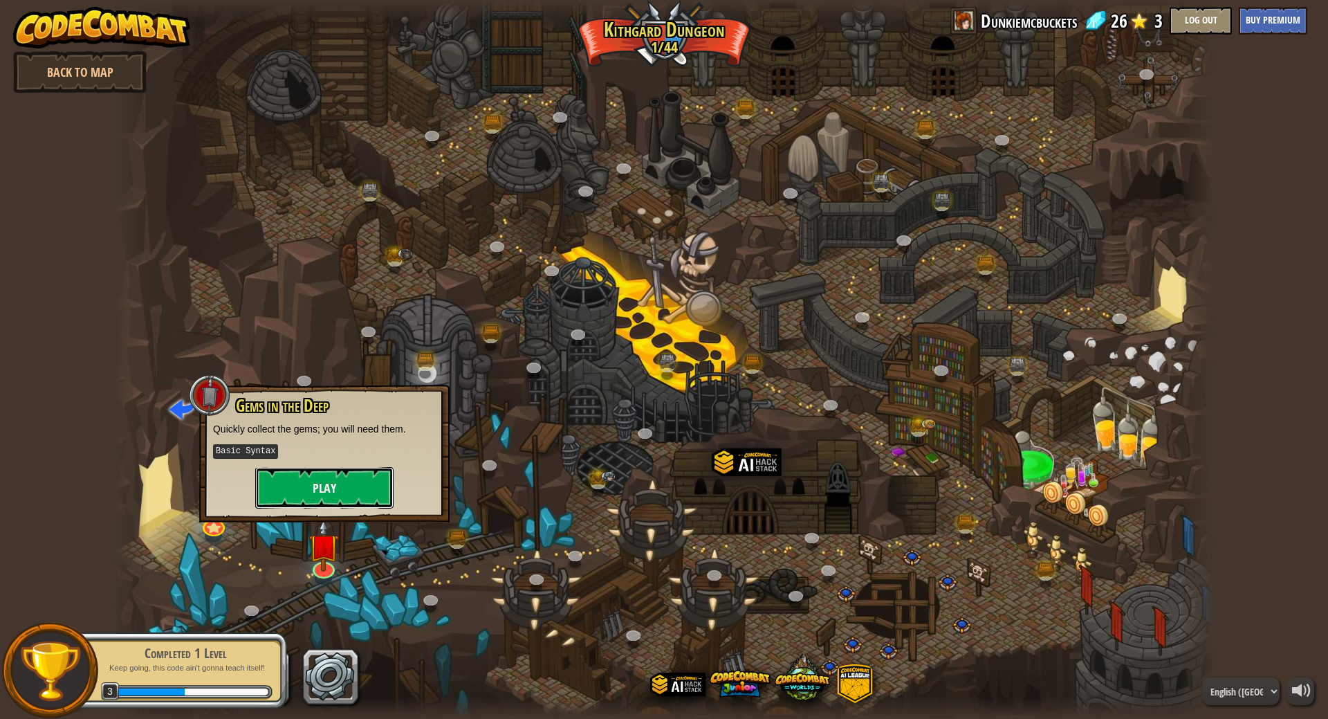
click at [333, 490] on button "Play" at bounding box center [324, 487] width 138 height 41
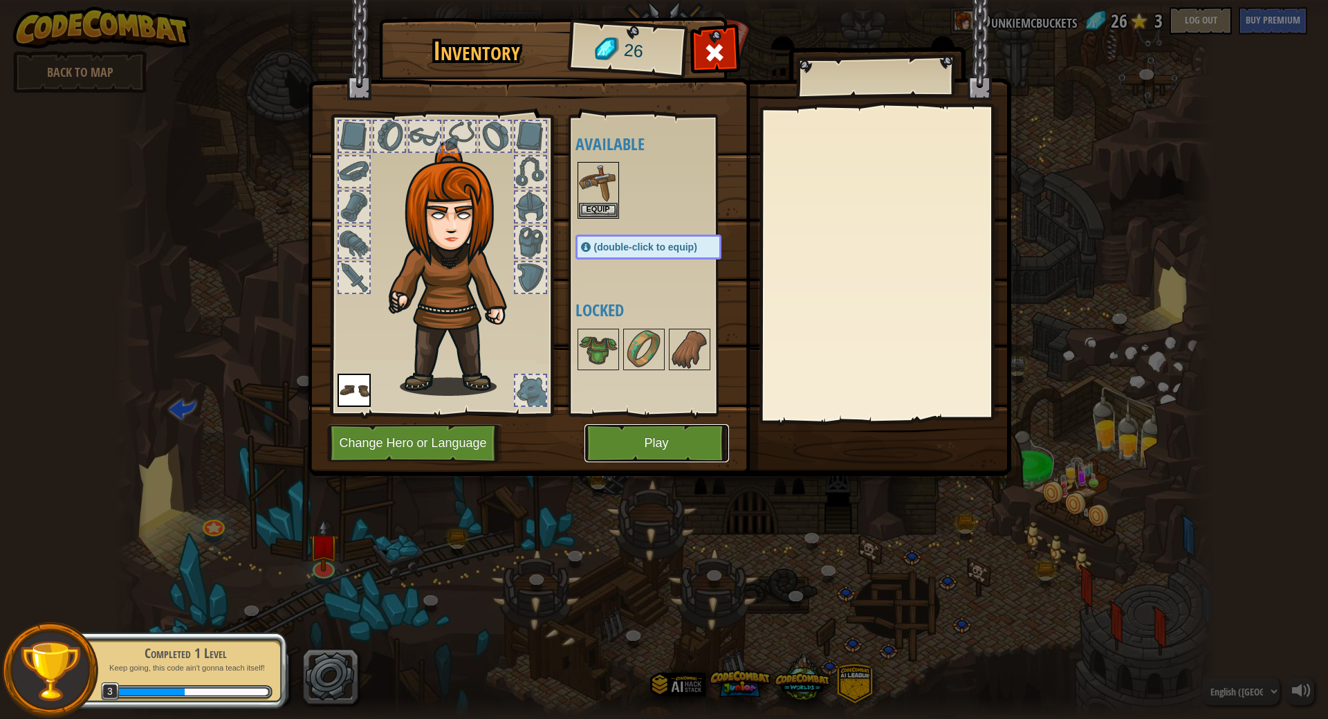
click at [657, 455] on button "Play" at bounding box center [656, 443] width 145 height 38
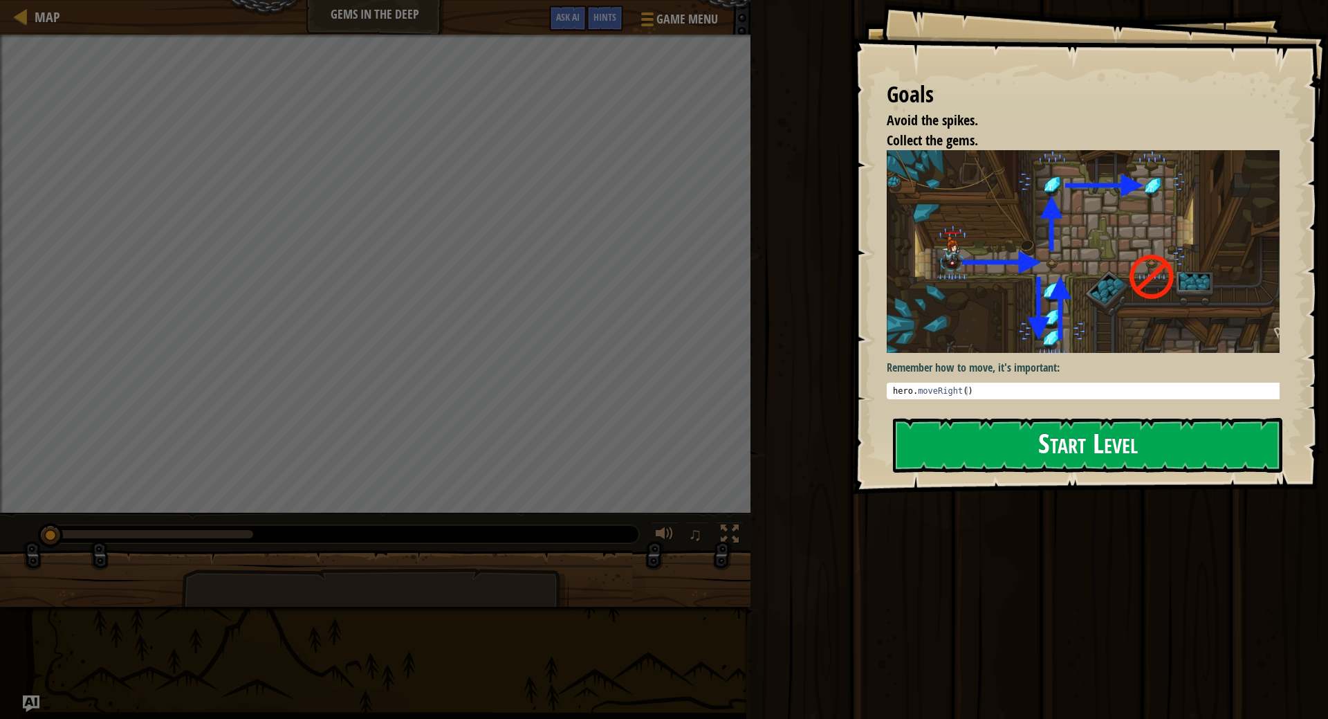
click at [1080, 454] on button "Start Level" at bounding box center [1087, 445] width 389 height 55
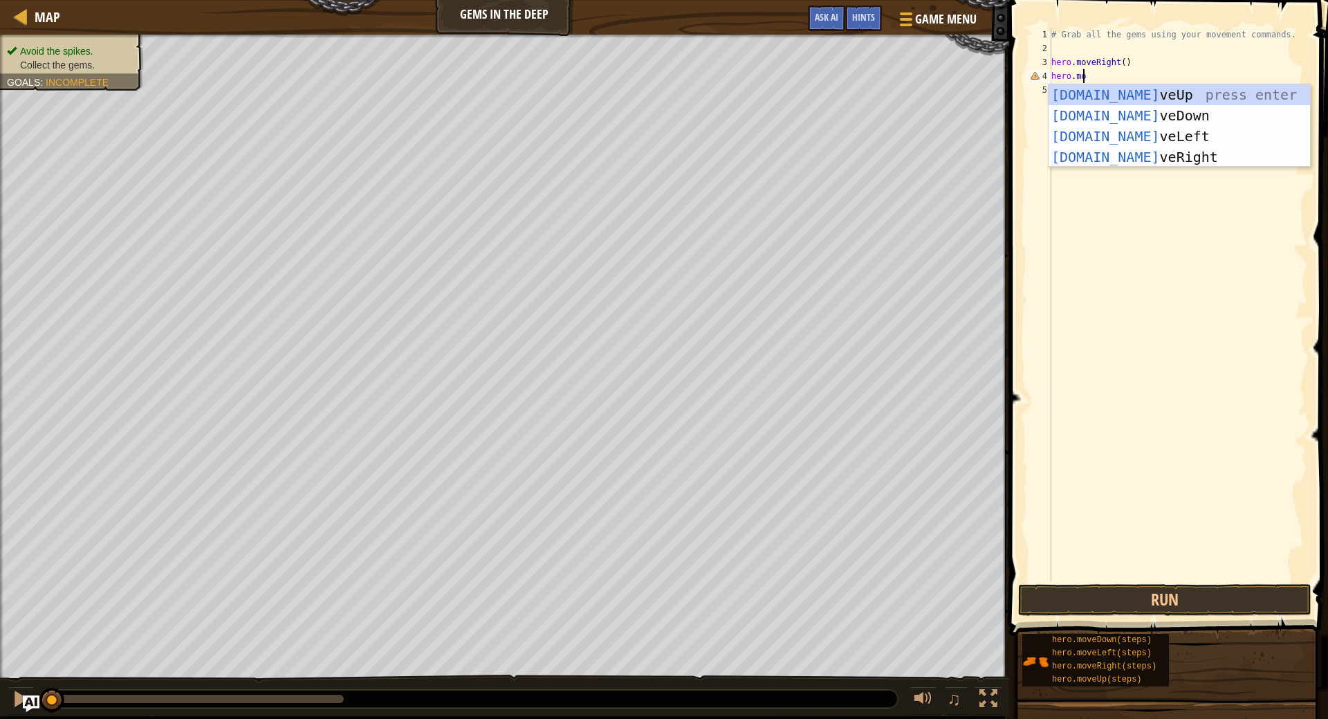
scroll to position [6, 2]
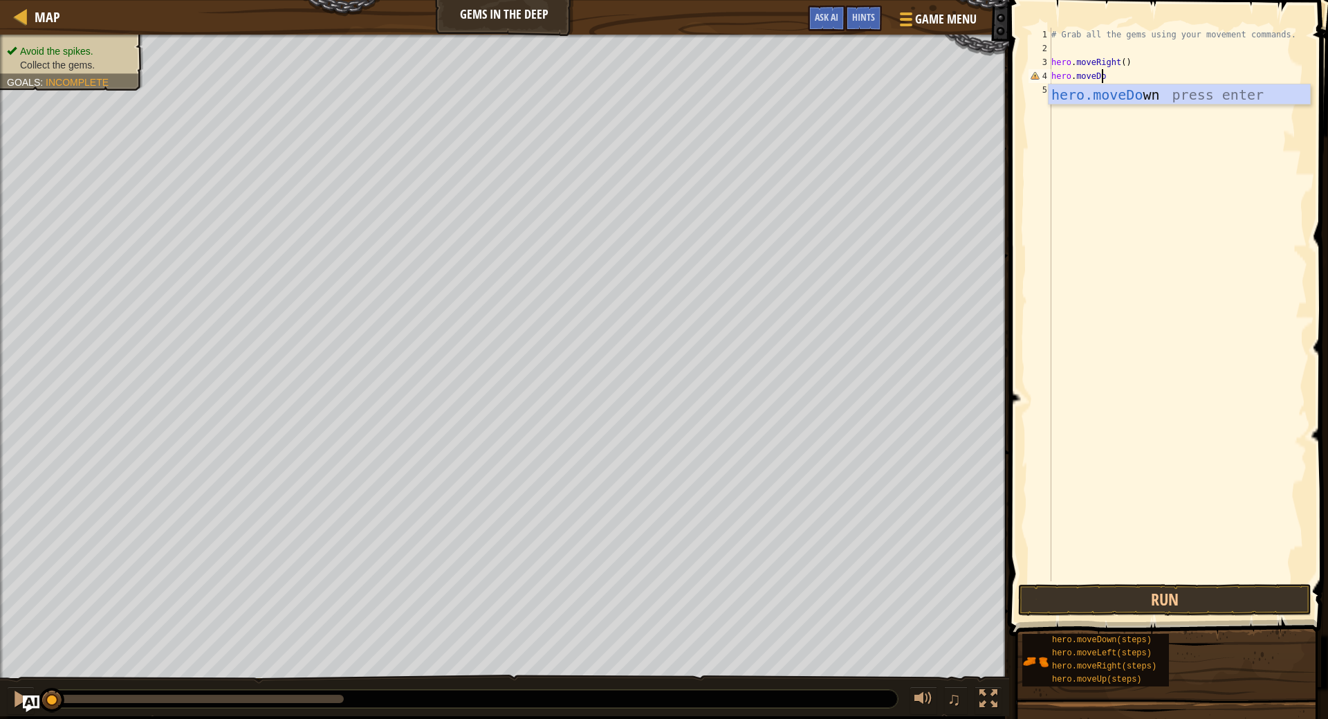
type textarea "hero.moveDown"
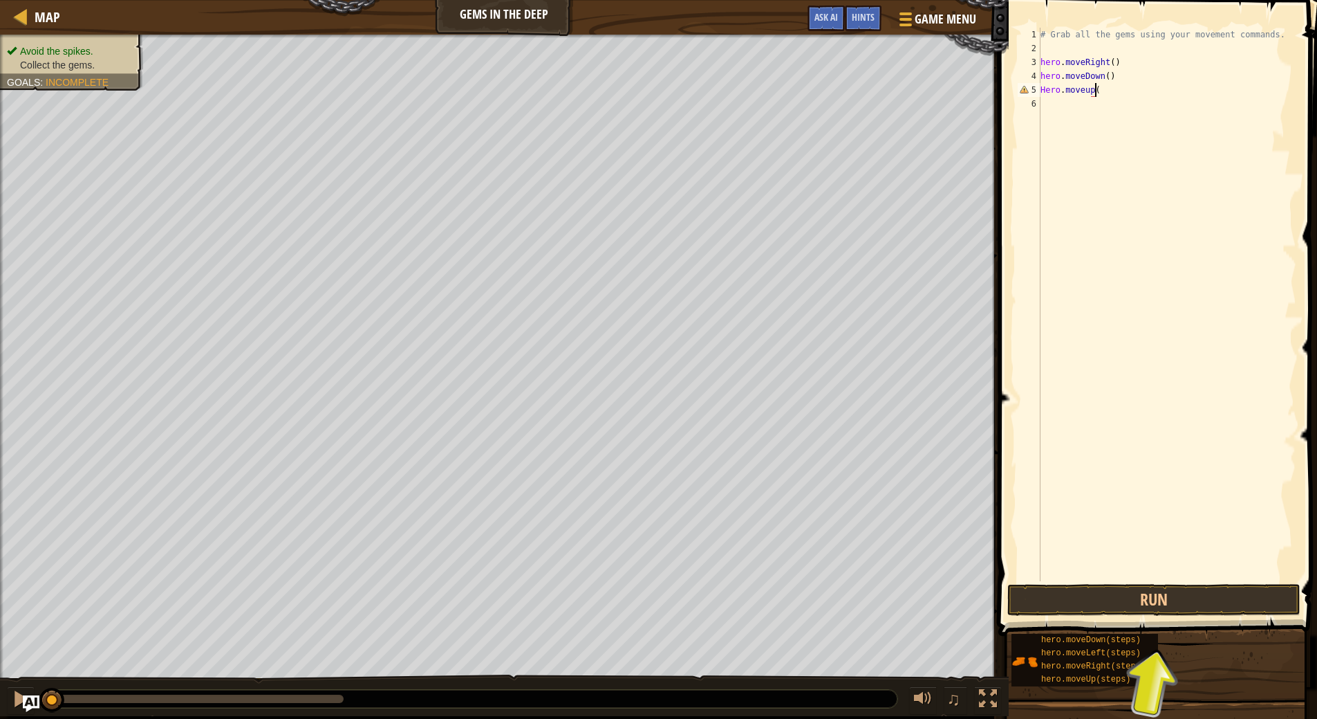
scroll to position [6, 4]
type textarea "Hero.moveup(2)"
type textarea "hero.moveRight"
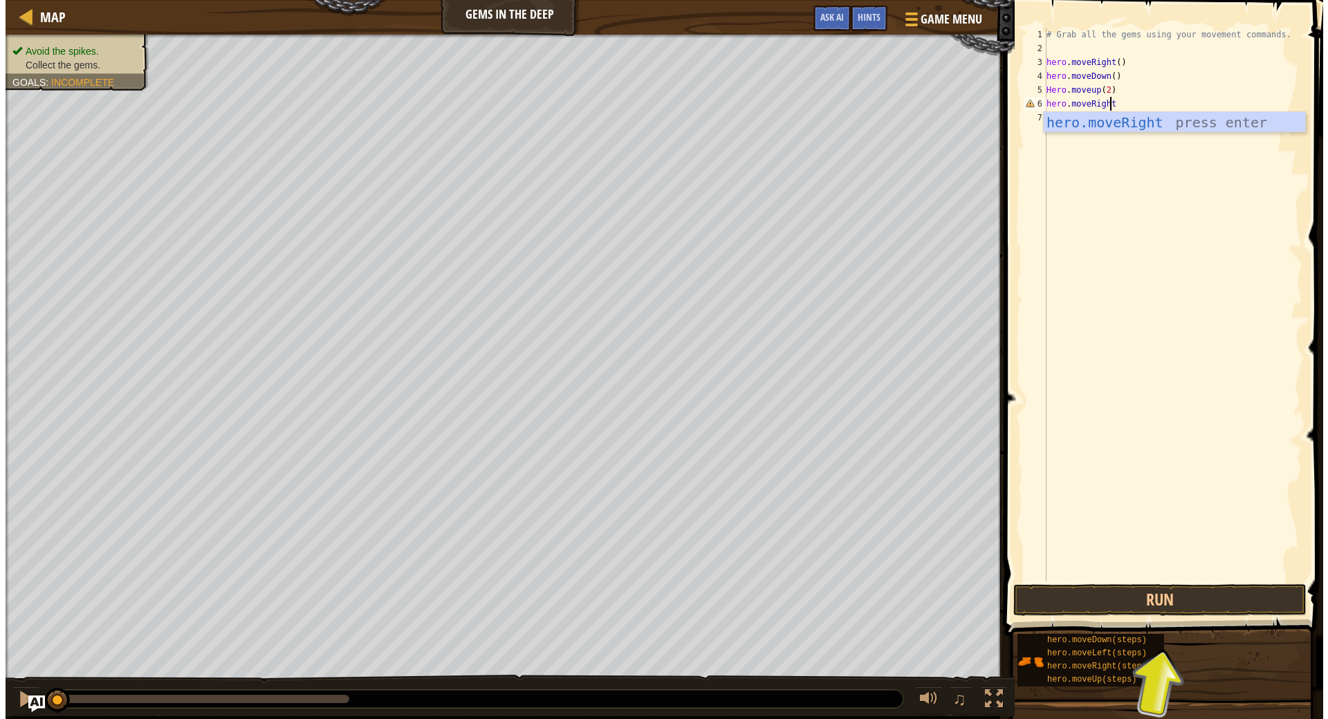
scroll to position [6, 0]
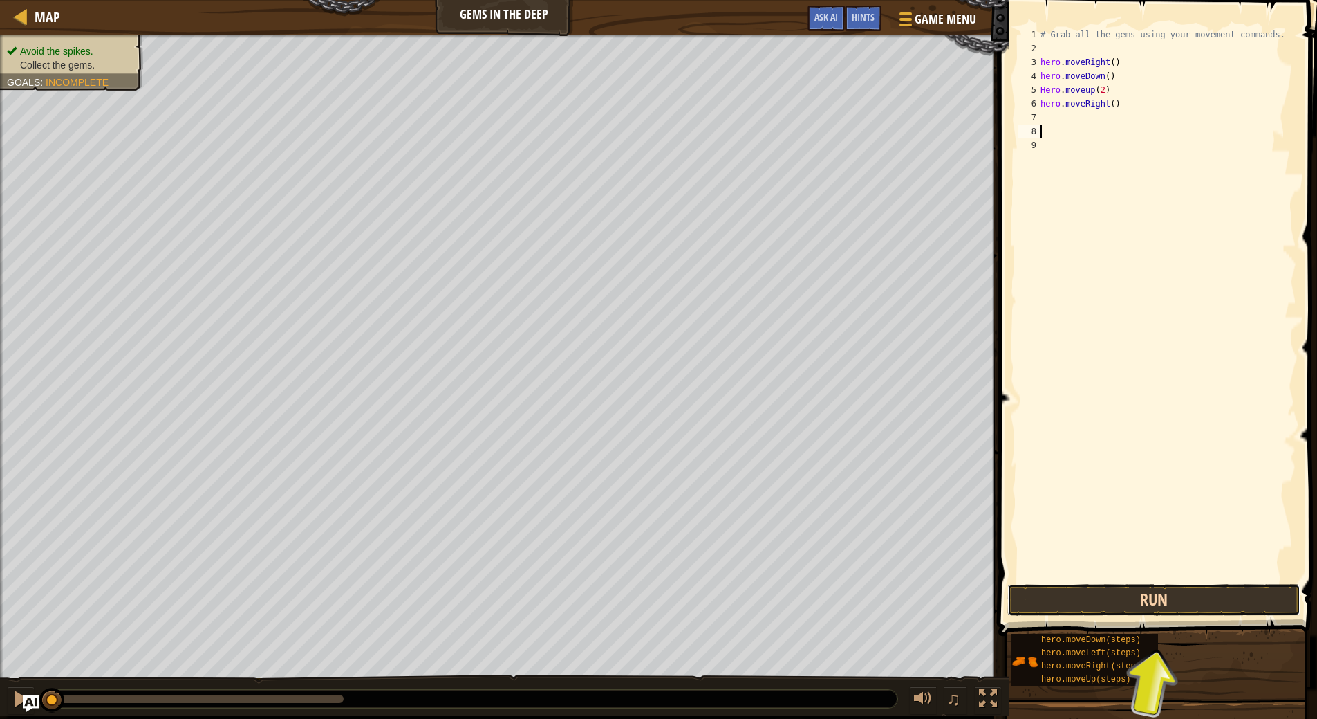
click at [1160, 597] on button "Run" at bounding box center [1154, 600] width 293 height 32
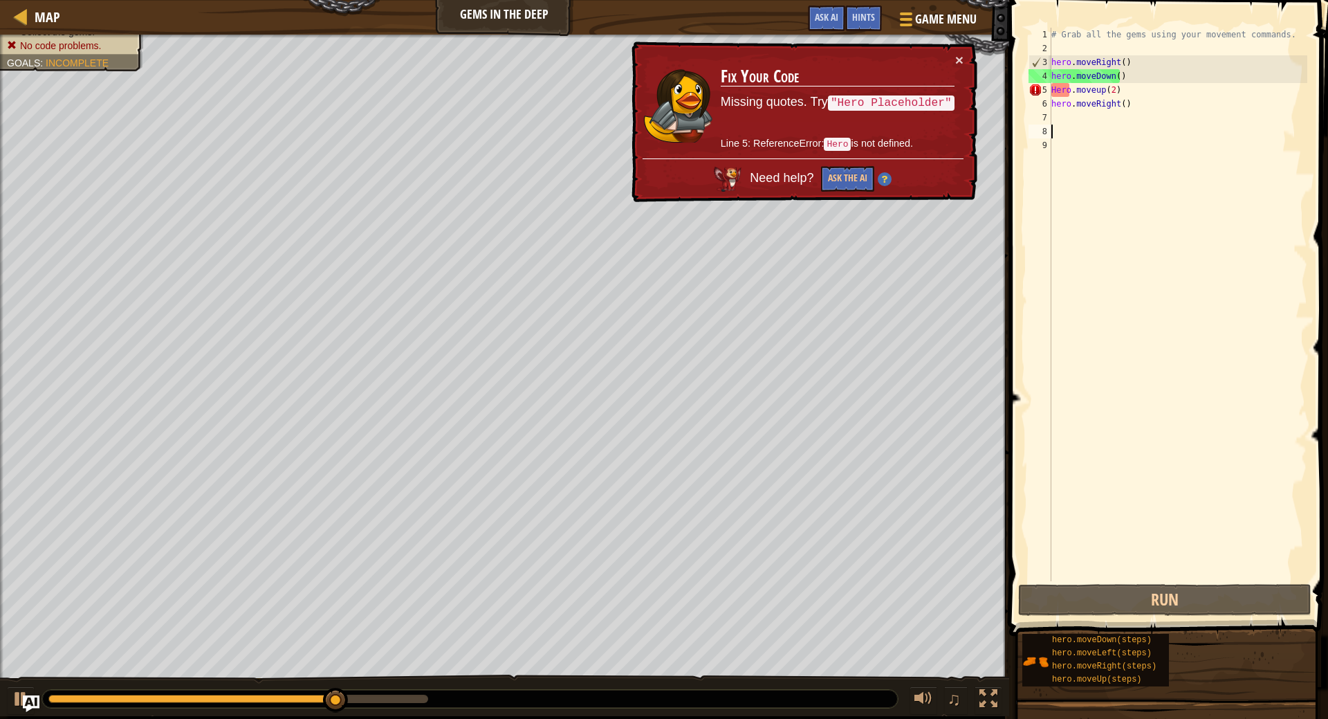
click at [1056, 90] on div "# Grab all the gems using your movement commands. hero . moveRight ( ) hero . m…" at bounding box center [1177, 318] width 259 height 581
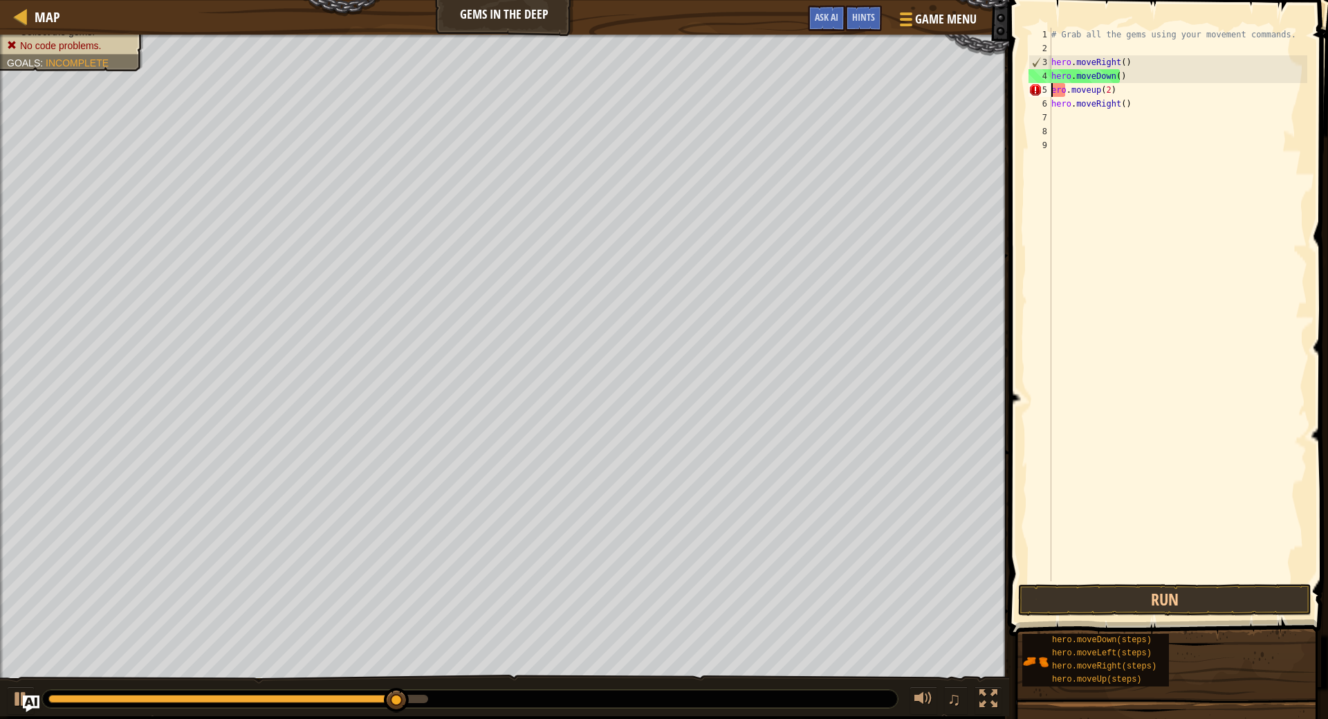
type textarea "hero.moveup(2)"
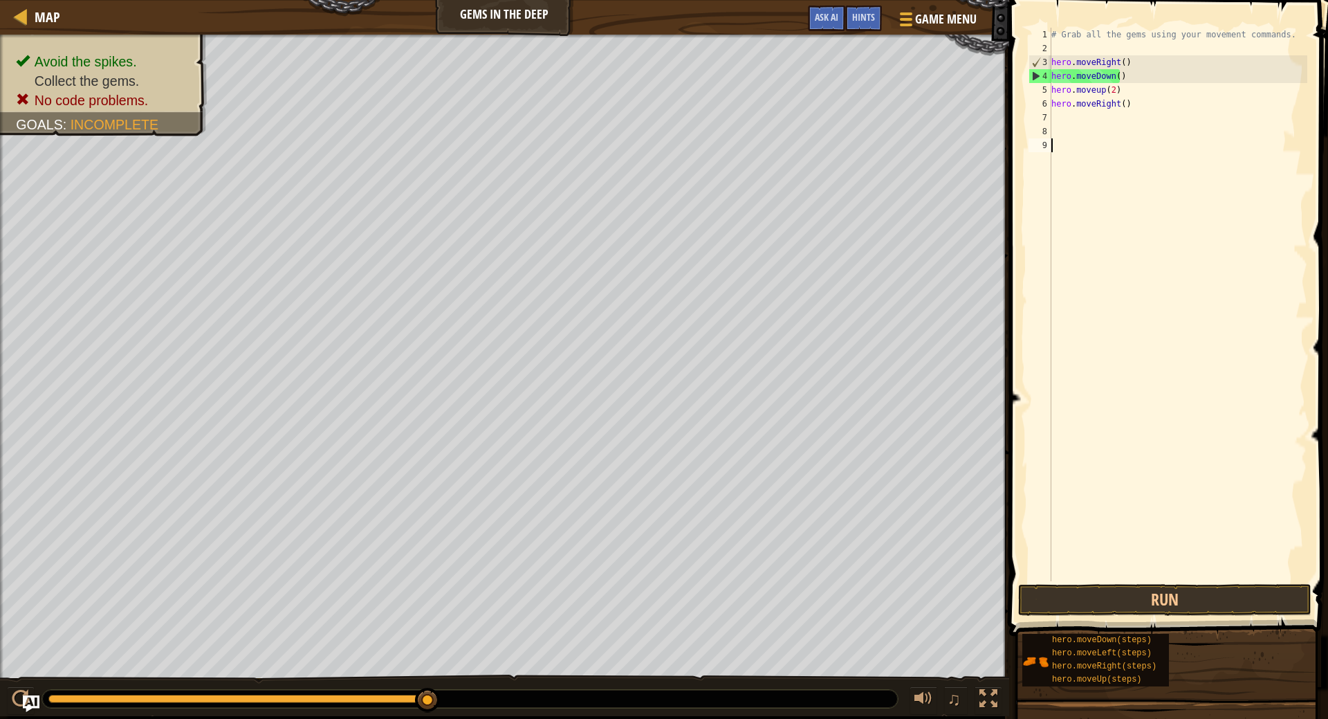
click at [1219, 227] on div "# Grab all the gems using your movement commands. hero . moveRight ( ) hero . m…" at bounding box center [1177, 318] width 259 height 581
click at [1135, 591] on button "Run" at bounding box center [1164, 600] width 293 height 32
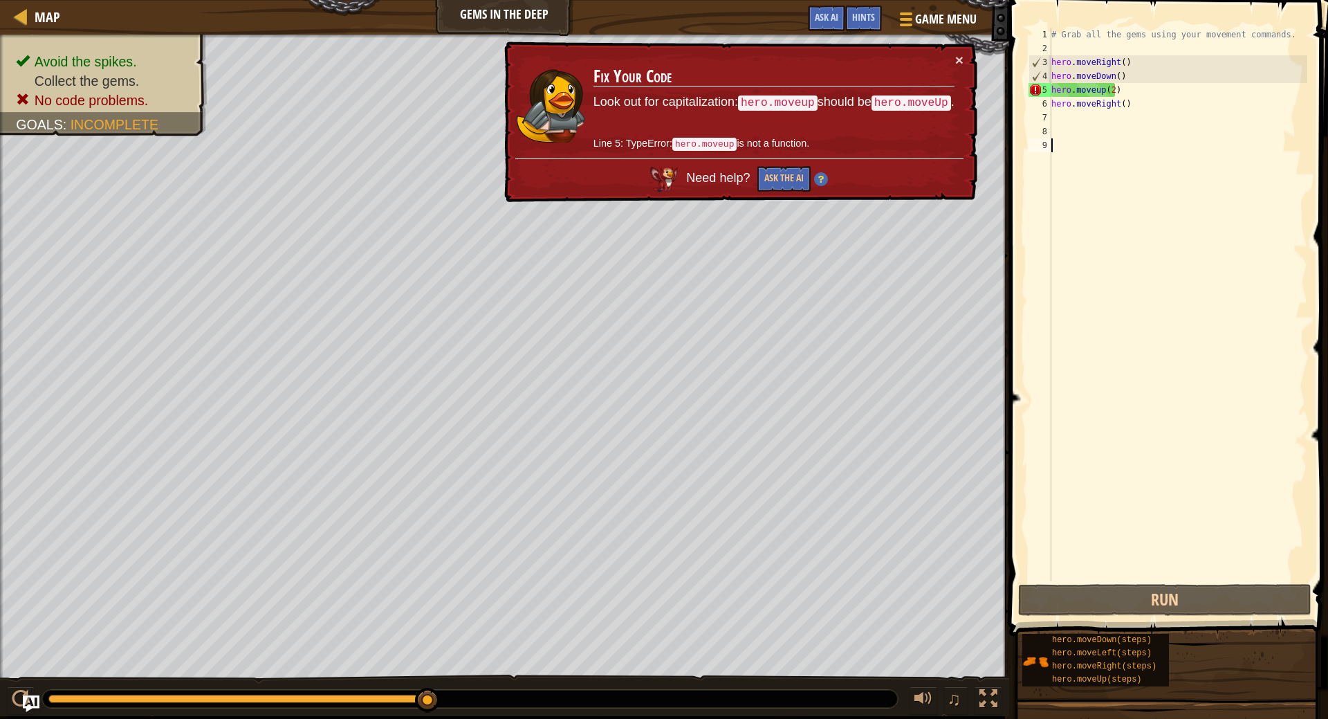
click at [1095, 93] on div "# Grab all the gems using your movement commands. hero . moveRight ( ) hero . m…" at bounding box center [1177, 318] width 259 height 581
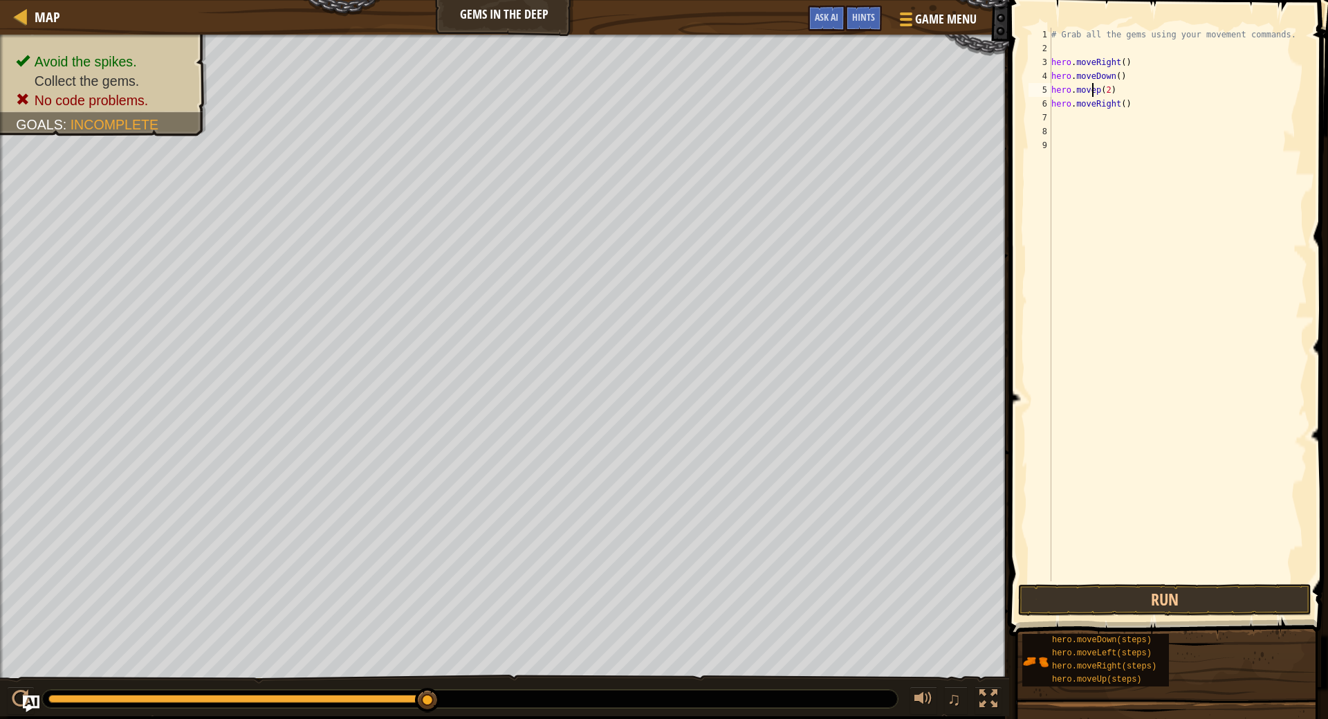
scroll to position [6, 3]
type textarea "hero.moveUp(2)"
click at [1142, 599] on button "Run" at bounding box center [1164, 600] width 293 height 32
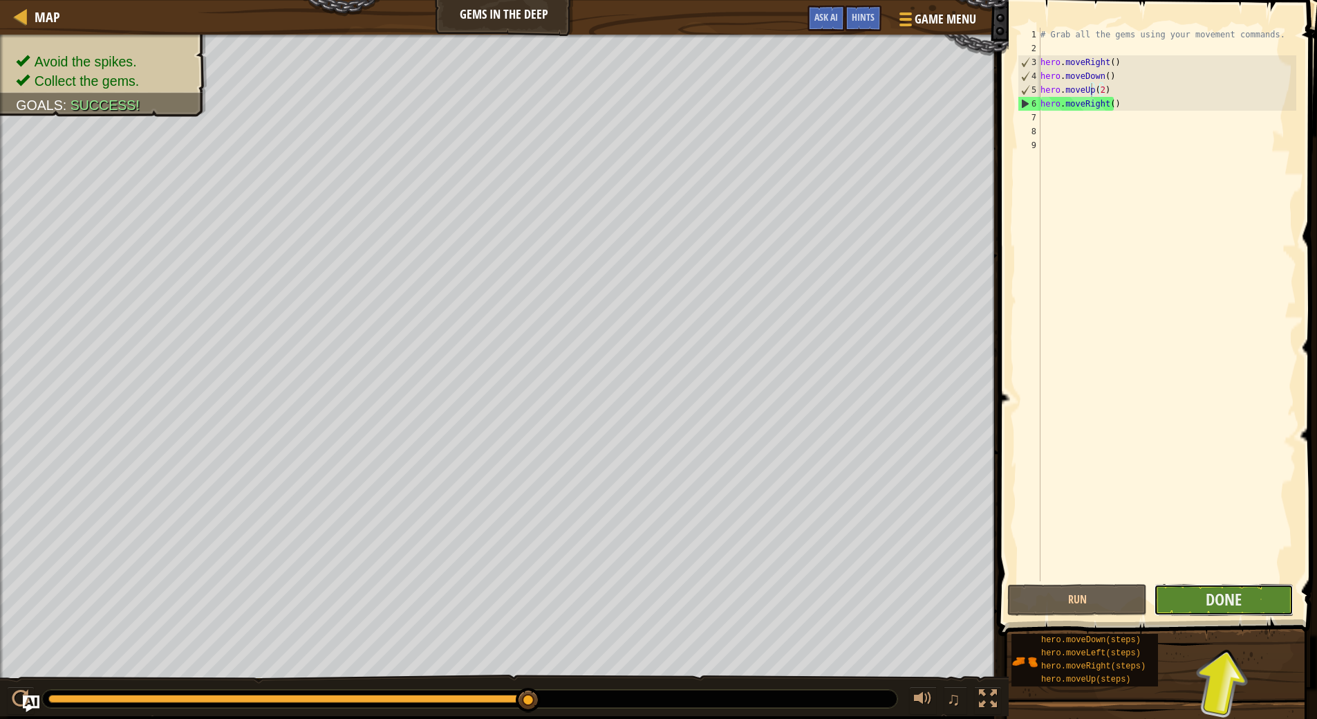
click at [1195, 603] on button "Done" at bounding box center [1224, 600] width 140 height 32
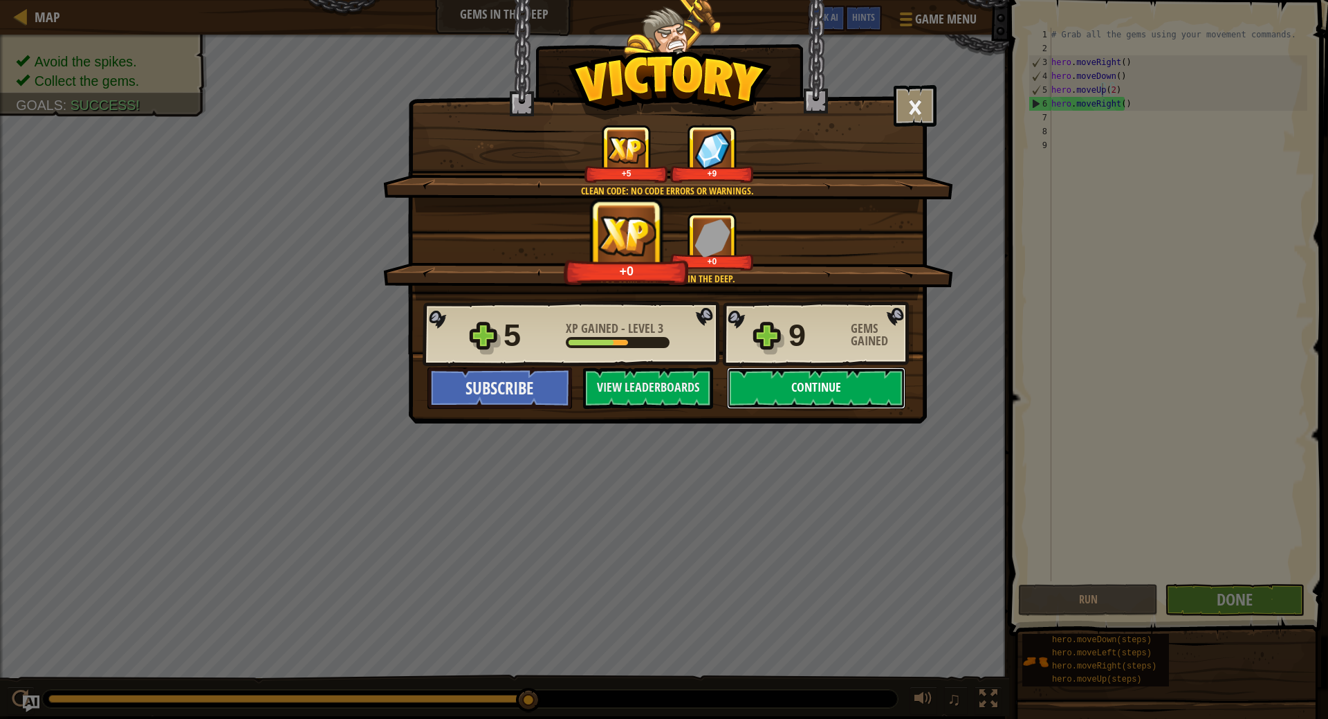
click at [786, 390] on button "Continue" at bounding box center [816, 387] width 178 height 41
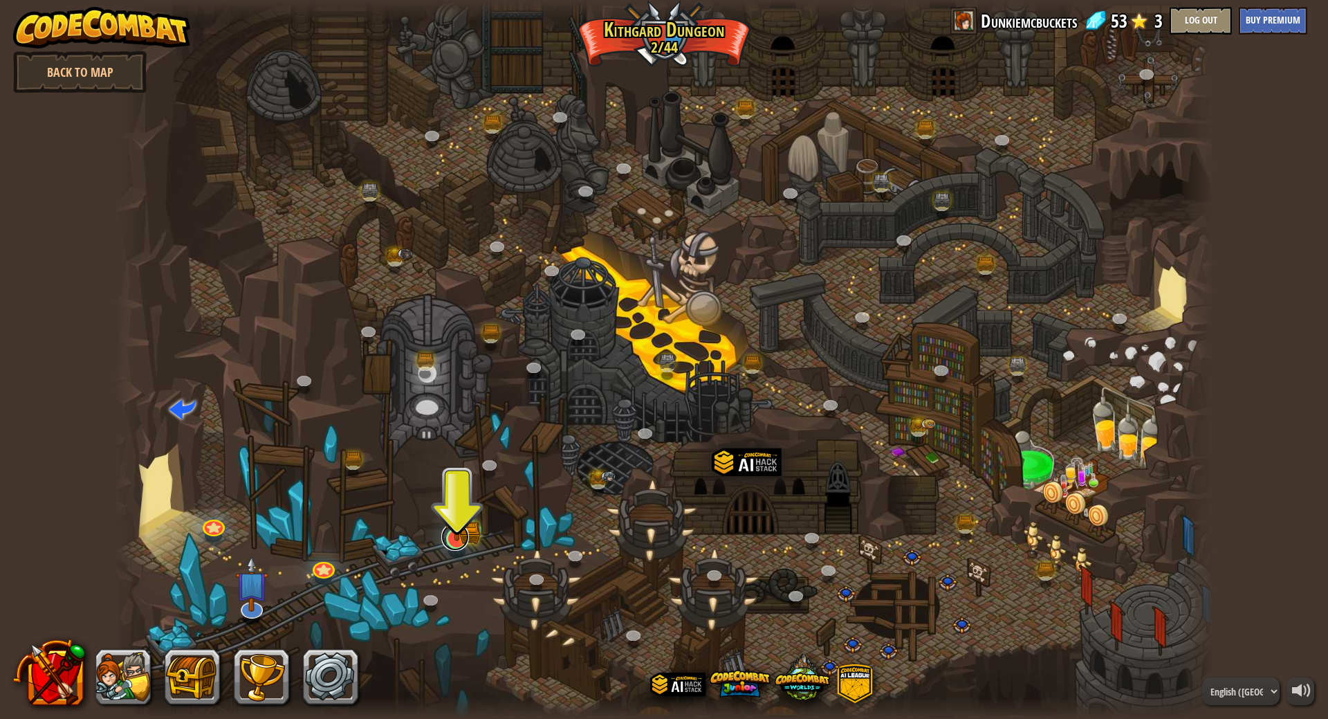
click at [456, 549] on link at bounding box center [455, 537] width 28 height 28
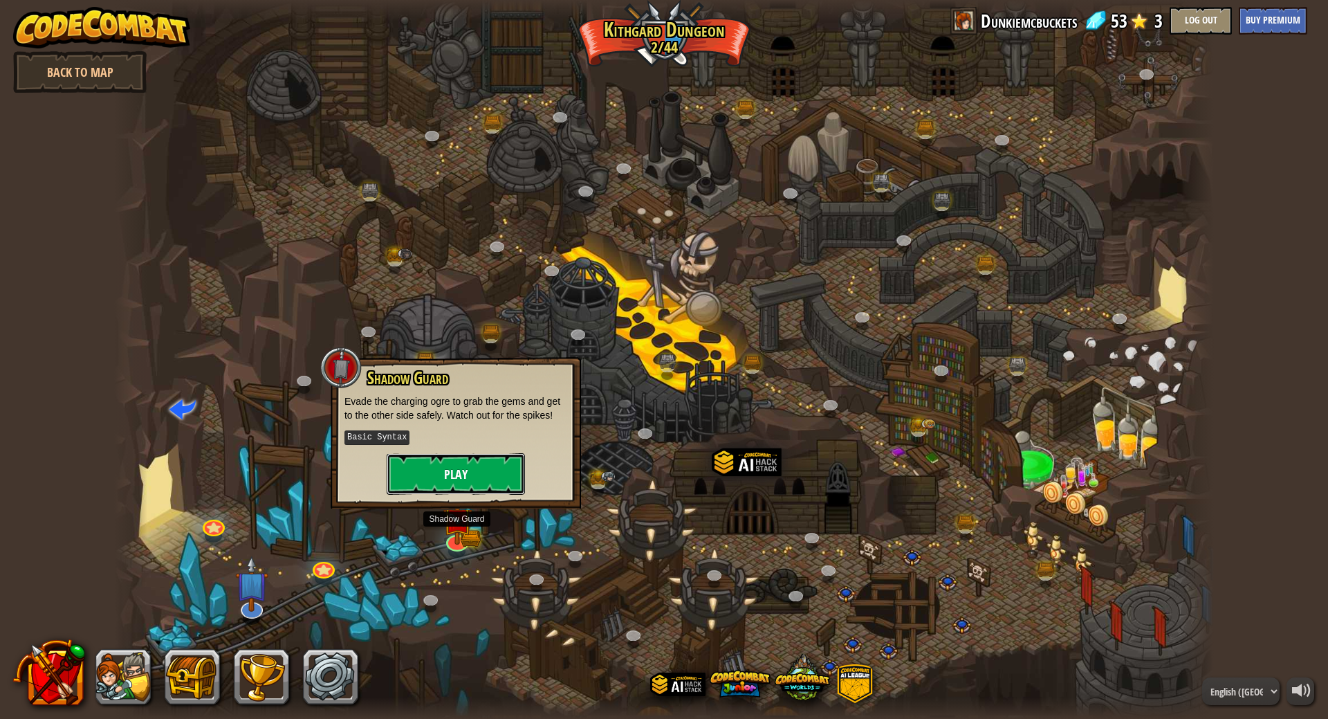
click at [441, 461] on button "Play" at bounding box center [456, 473] width 138 height 41
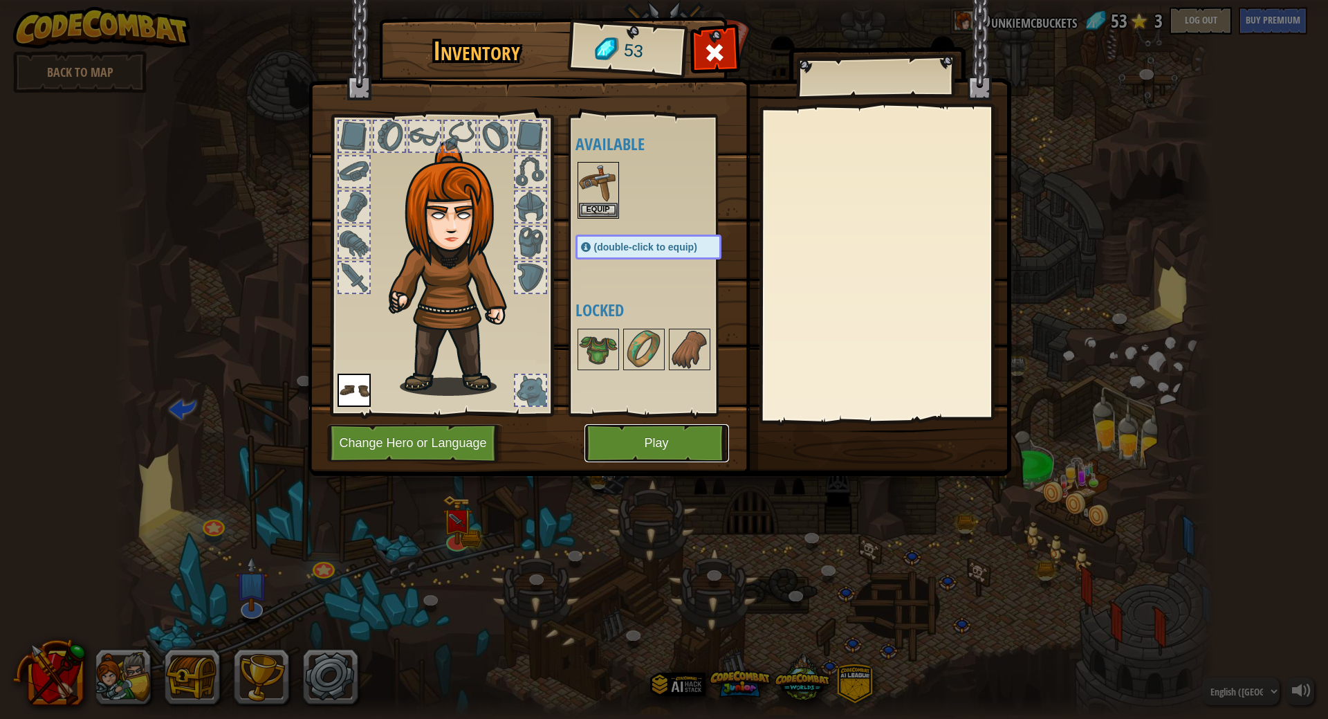
click at [642, 450] on button "Play" at bounding box center [656, 443] width 145 height 38
